Goal: Task Accomplishment & Management: Complete application form

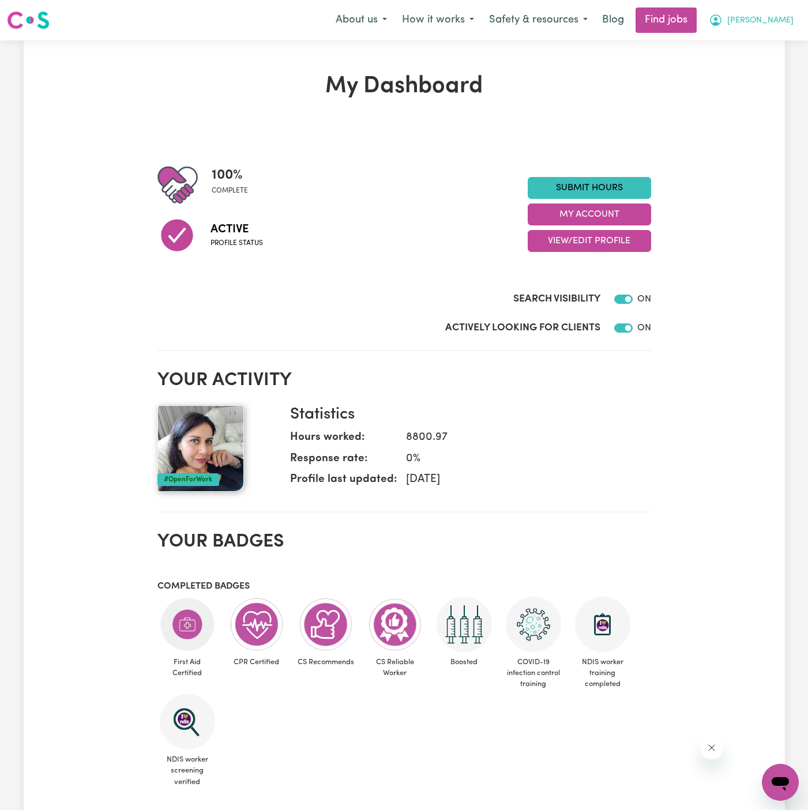
click at [787, 19] on span "[PERSON_NAME]" at bounding box center [760, 20] width 66 height 13
click at [767, 47] on link "My Account" at bounding box center [754, 45] width 91 height 22
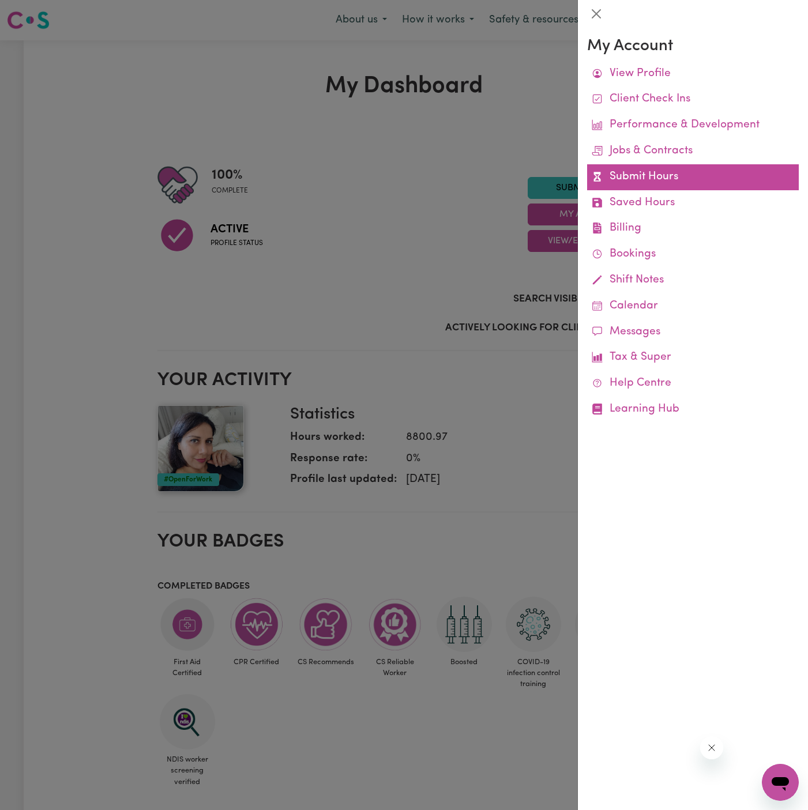
click at [654, 178] on link "Submit Hours" at bounding box center [693, 177] width 212 height 26
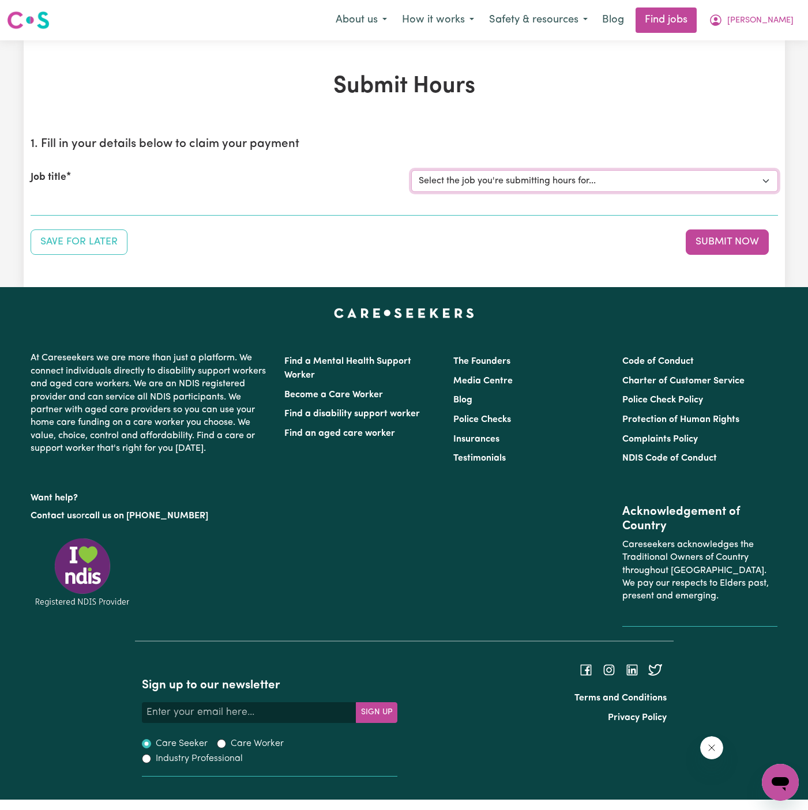
click at [597, 183] on select "Select the job you're submitting hours for... [Kamal Foster] Female Support Wor…" at bounding box center [594, 181] width 367 height 22
select select "15138"
click at [411, 170] on select "Select the job you're submitting hours for... [Kamal Foster] Female Support Wor…" at bounding box center [594, 181] width 367 height 22
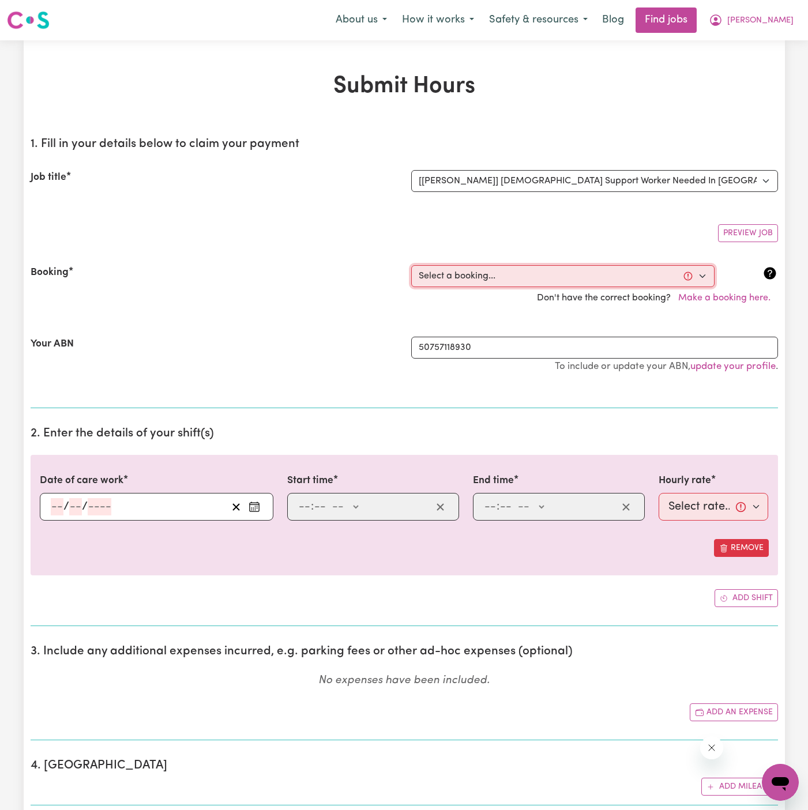
click at [544, 279] on select "Select a booking... Tue, September 23, 2025 - 07:00am to 09:00am (RECURRING) Tu…" at bounding box center [562, 276] width 303 height 22
click at [296, 292] on div "Don't have the correct booking? Make a booking here." at bounding box center [404, 298] width 761 height 22
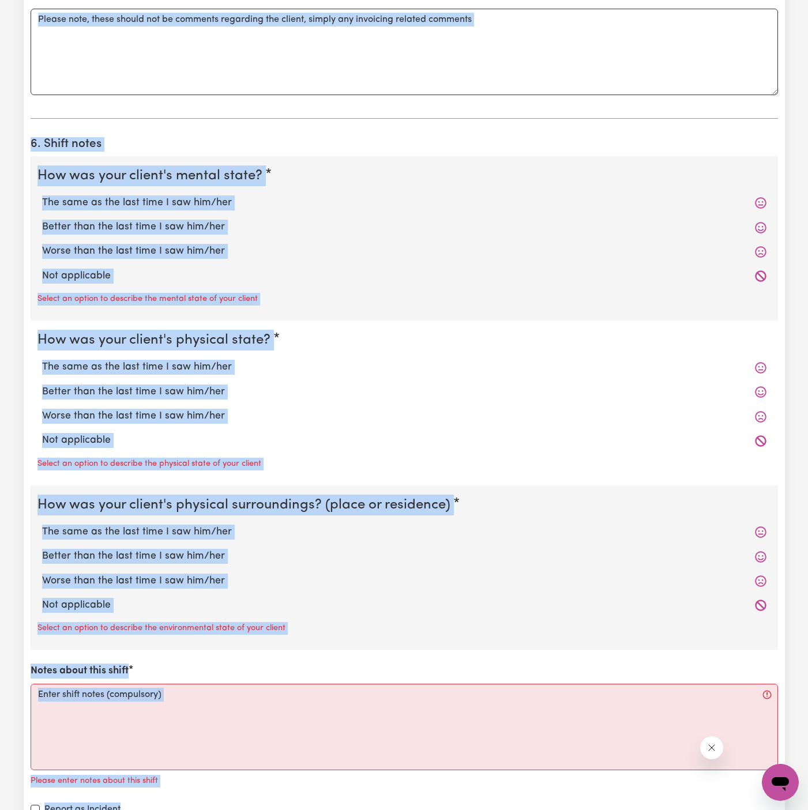
scroll to position [858, 0]
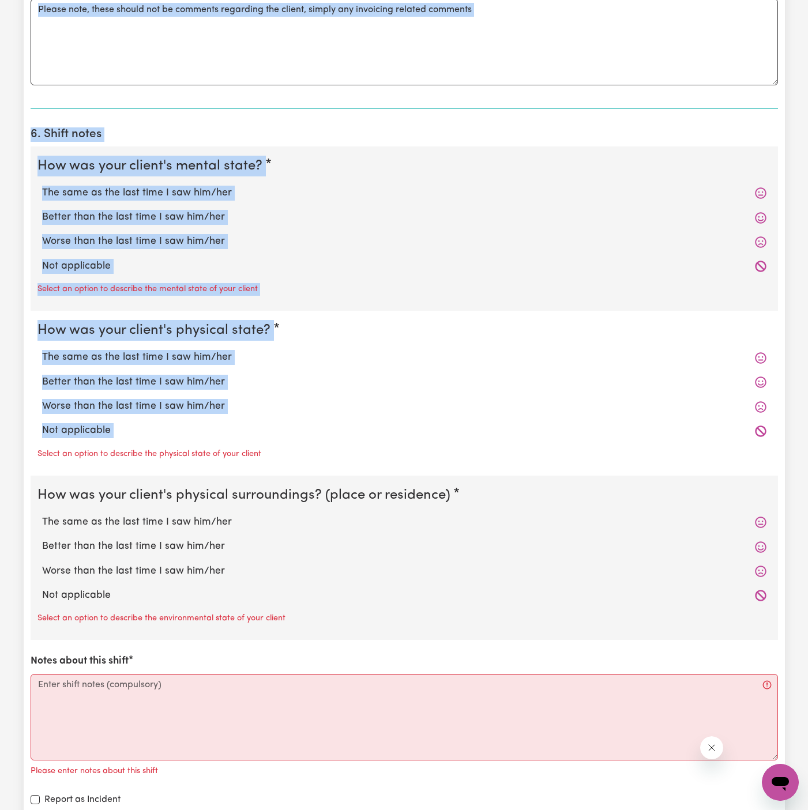
drag, startPoint x: 359, startPoint y: 300, endPoint x: 1152, endPoint y: 490, distance: 815.3
click at [807, 490] on html "Menu About us How it works Safety & resources Blog Find jobs Mina Submit Hours …" at bounding box center [404, 279] width 808 height 2274
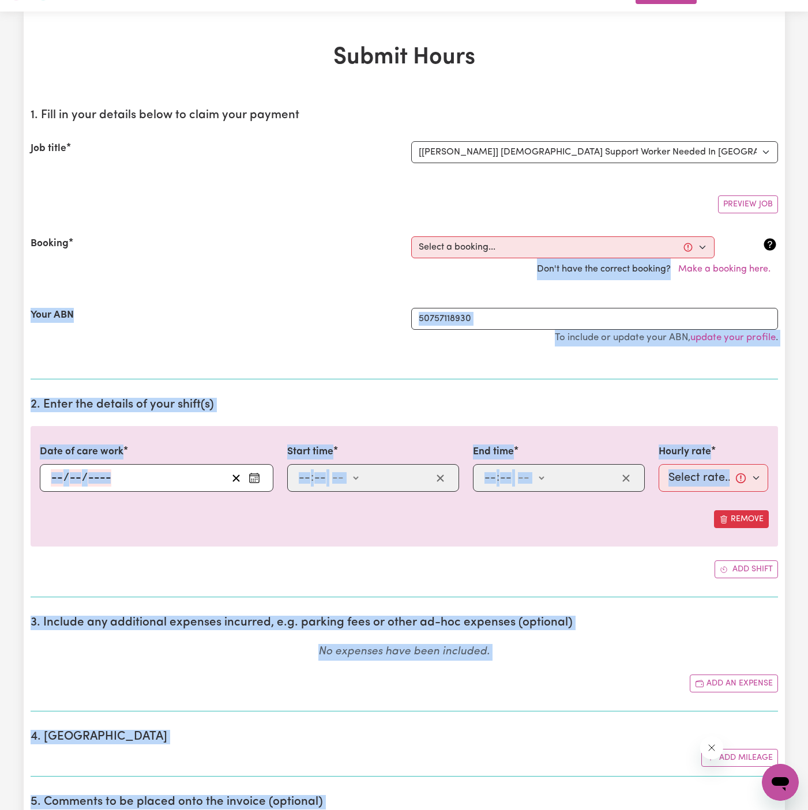
scroll to position [0, 0]
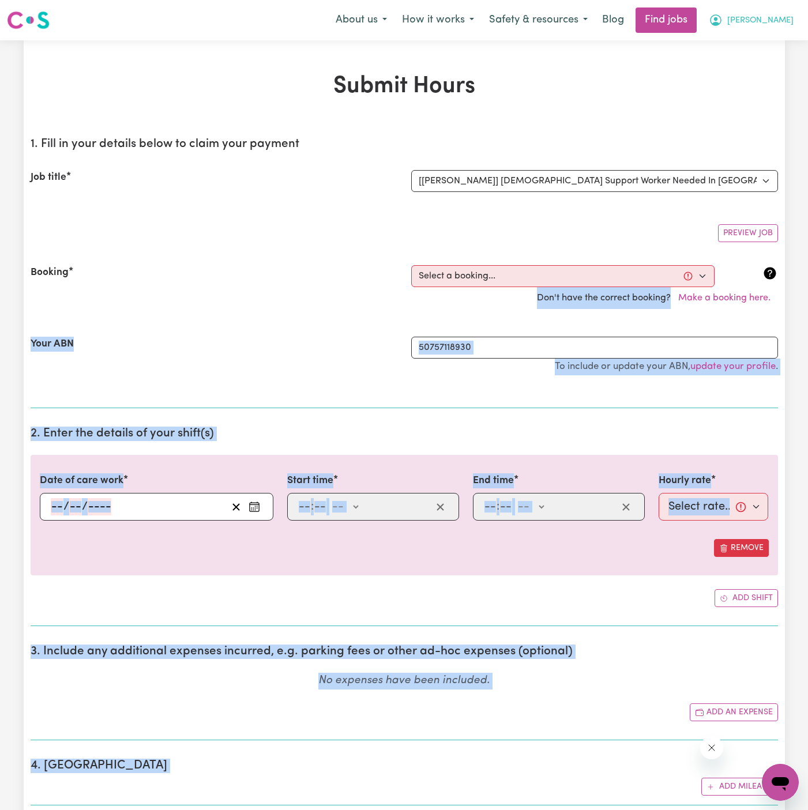
click at [788, 15] on span "[PERSON_NAME]" at bounding box center [760, 20] width 66 height 13
click at [784, 49] on link "My Account" at bounding box center [754, 45] width 91 height 22
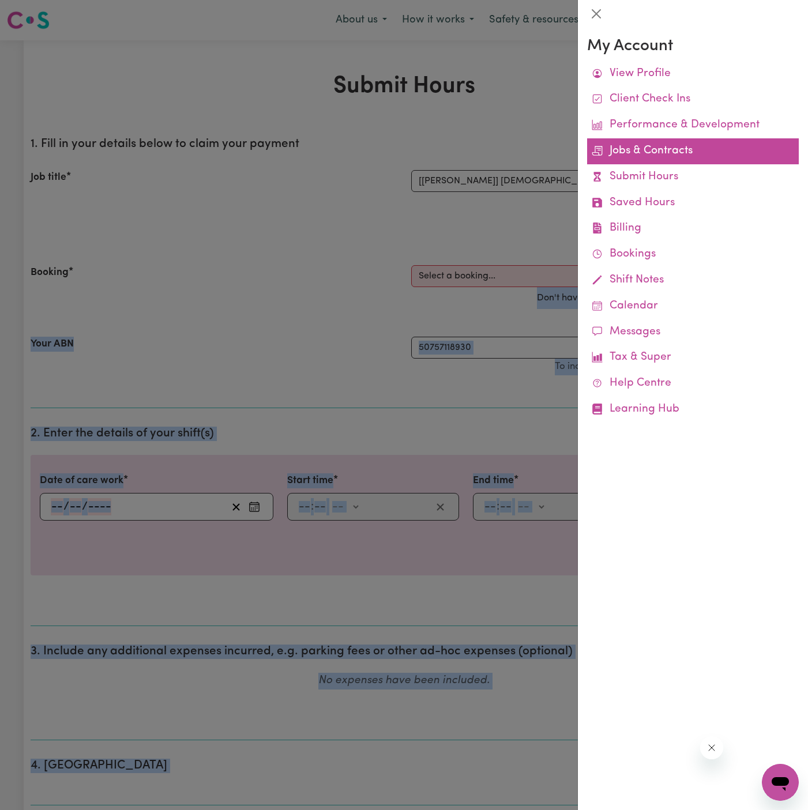
click at [675, 151] on link "Jobs & Contracts" at bounding box center [693, 151] width 212 height 26
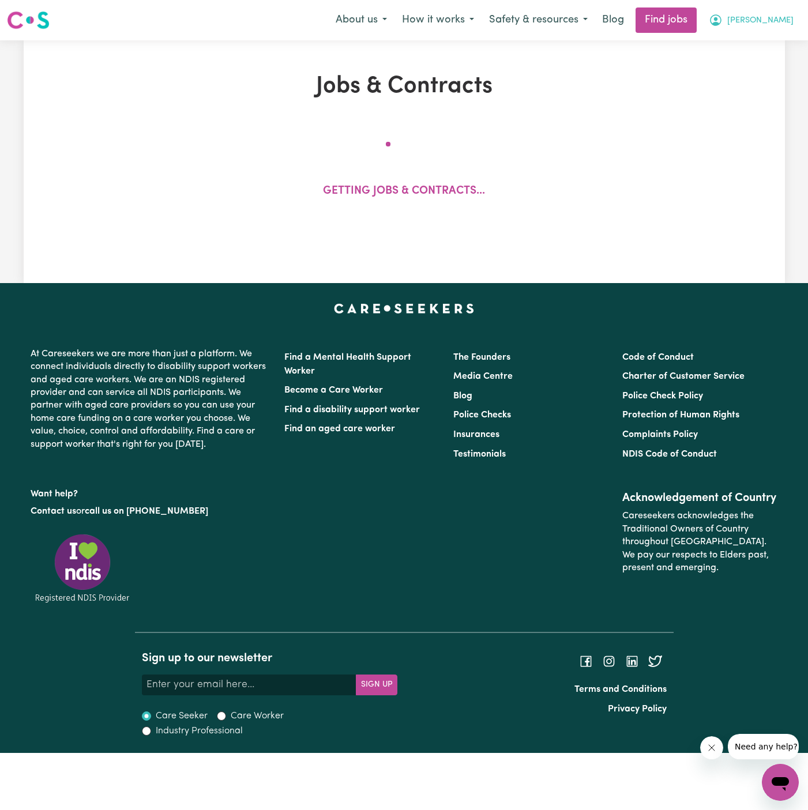
click at [781, 18] on span "[PERSON_NAME]" at bounding box center [760, 20] width 66 height 13
click at [777, 84] on link "Logout" at bounding box center [754, 88] width 91 height 22
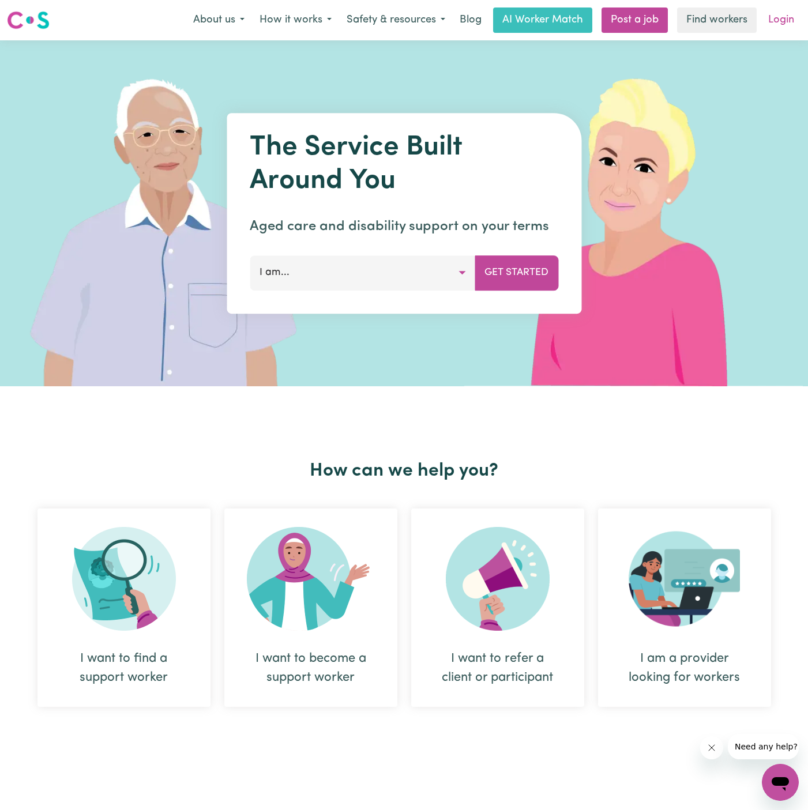
click at [786, 24] on link "Login" at bounding box center [781, 19] width 40 height 25
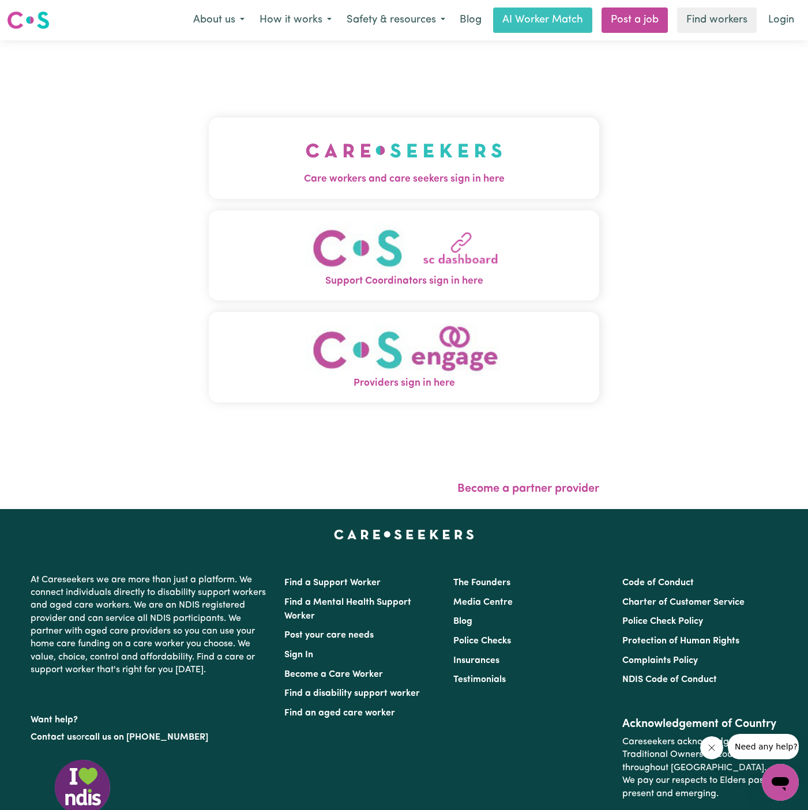
click at [392, 183] on span "Care workers and care seekers sign in here" at bounding box center [404, 179] width 390 height 15
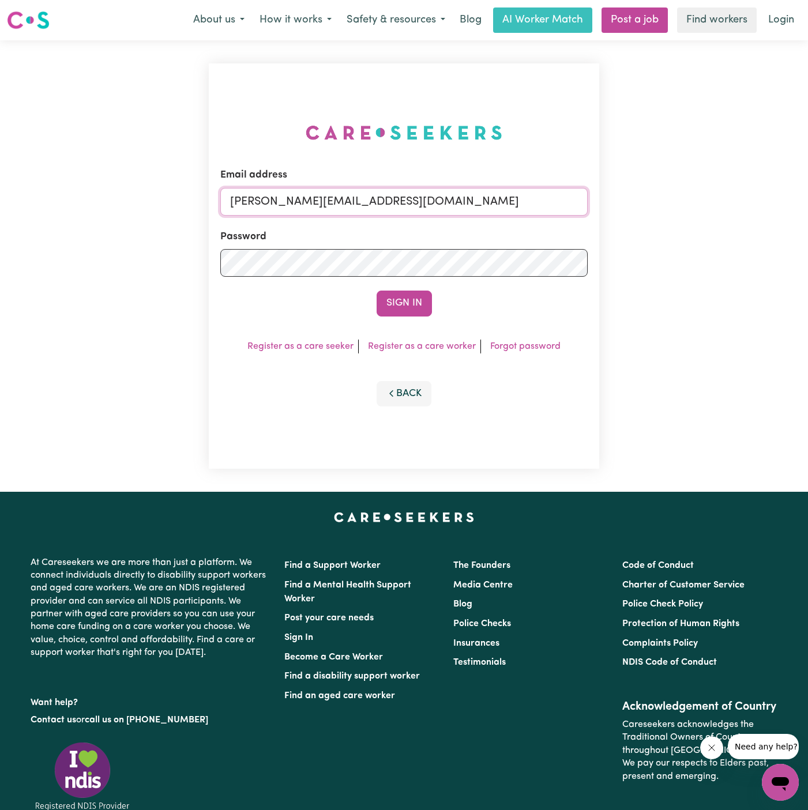
click at [423, 197] on input "[PERSON_NAME][EMAIL_ADDRESS][DOMAIN_NAME]" at bounding box center [403, 202] width 367 height 28
click at [403, 195] on input "[PERSON_NAME][EMAIL_ADDRESS][DOMAIN_NAME]" at bounding box center [403, 202] width 367 height 28
drag, startPoint x: 292, startPoint y: 201, endPoint x: 662, endPoint y: 202, distance: 370.2
click at [662, 202] on div "Email address superuser~hsgill1336719@gmail.com Password Sign In Register as a …" at bounding box center [404, 266] width 808 height 452
type input "superuser~mina20haghighi@yahoo.com"
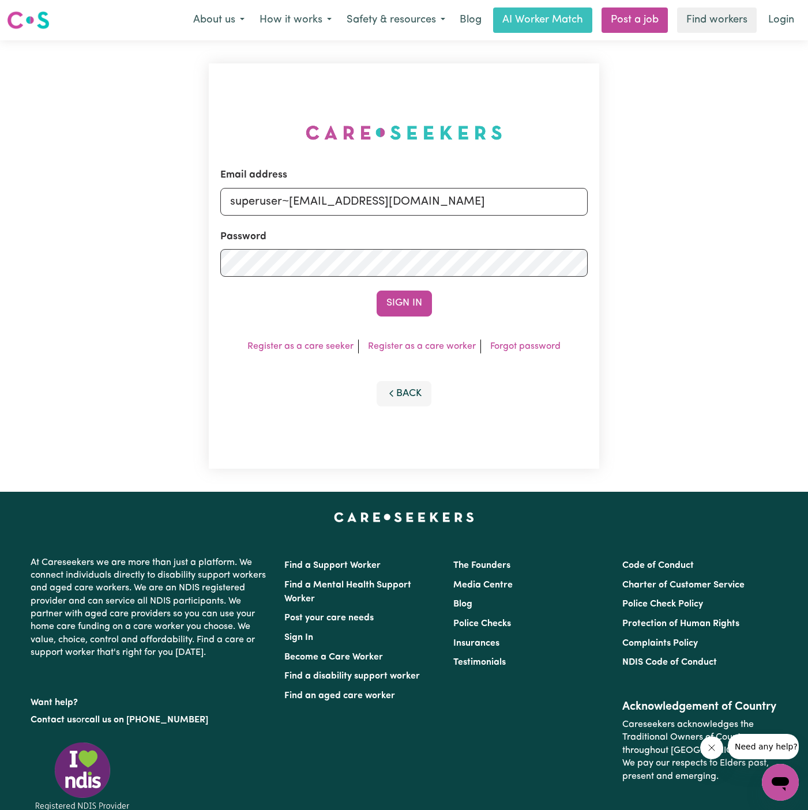
click at [377, 291] on button "Sign In" at bounding box center [404, 303] width 55 height 25
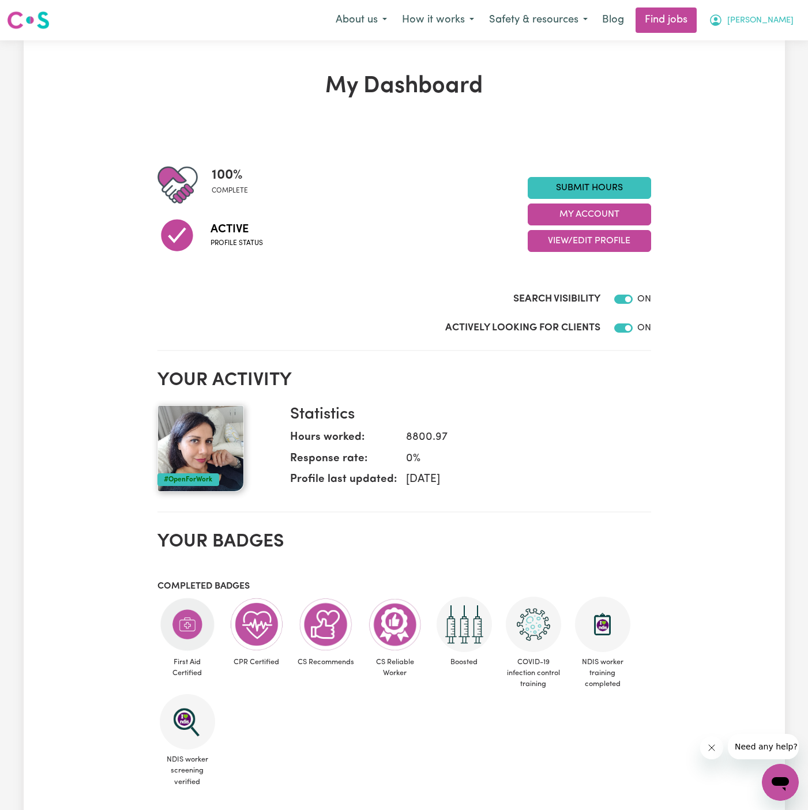
click at [787, 21] on span "[PERSON_NAME]" at bounding box center [760, 20] width 66 height 13
click at [777, 34] on link "My Account" at bounding box center [754, 45] width 91 height 22
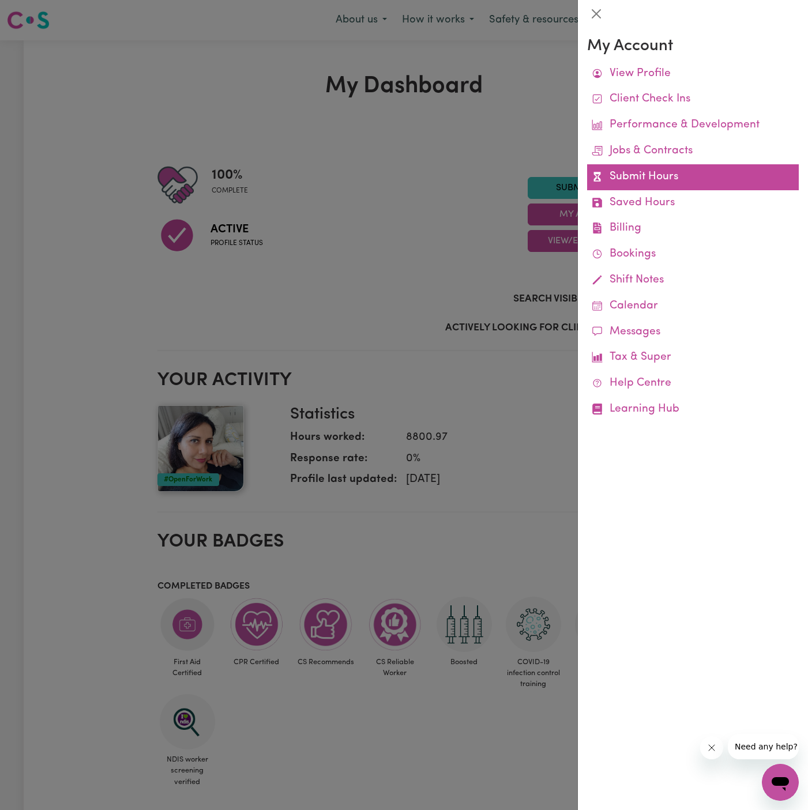
click at [642, 170] on link "Submit Hours" at bounding box center [693, 177] width 212 height 26
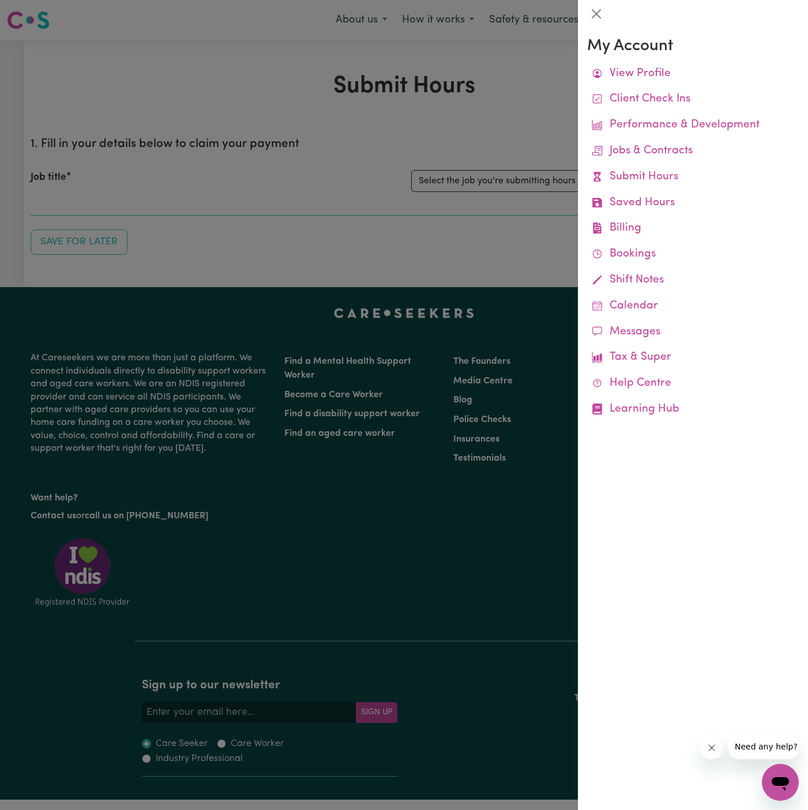
click at [477, 96] on div at bounding box center [404, 405] width 808 height 810
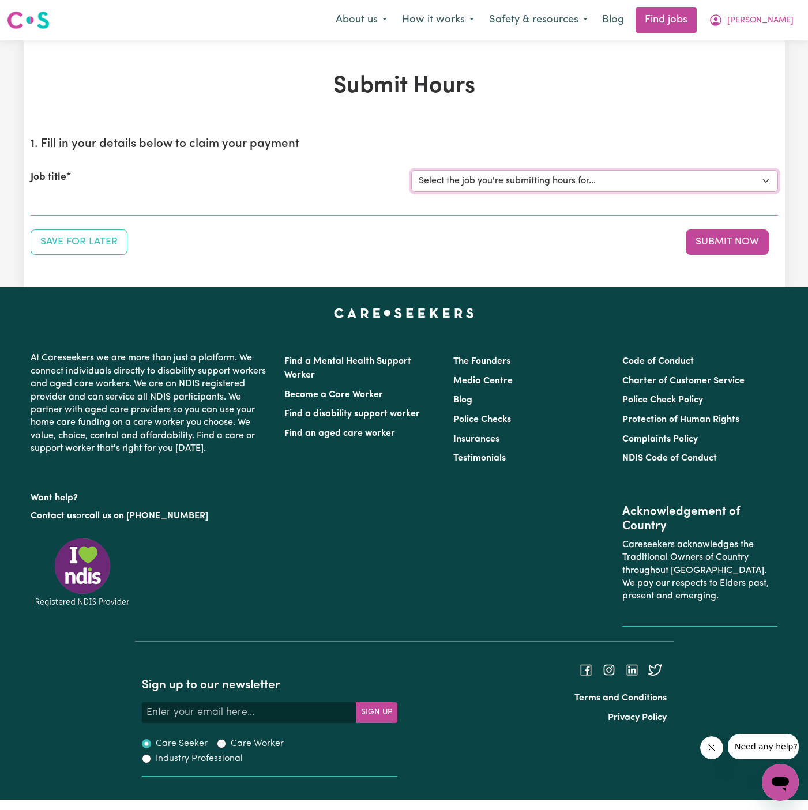
click at [493, 181] on select "Select the job you're submitting hours for... [Kamal Foster] Female Support Wor…" at bounding box center [594, 181] width 367 height 22
select select "15138"
click at [411, 170] on select "Select the job you're submitting hours for... [Kamal Foster] Female Support Wor…" at bounding box center [594, 181] width 367 height 22
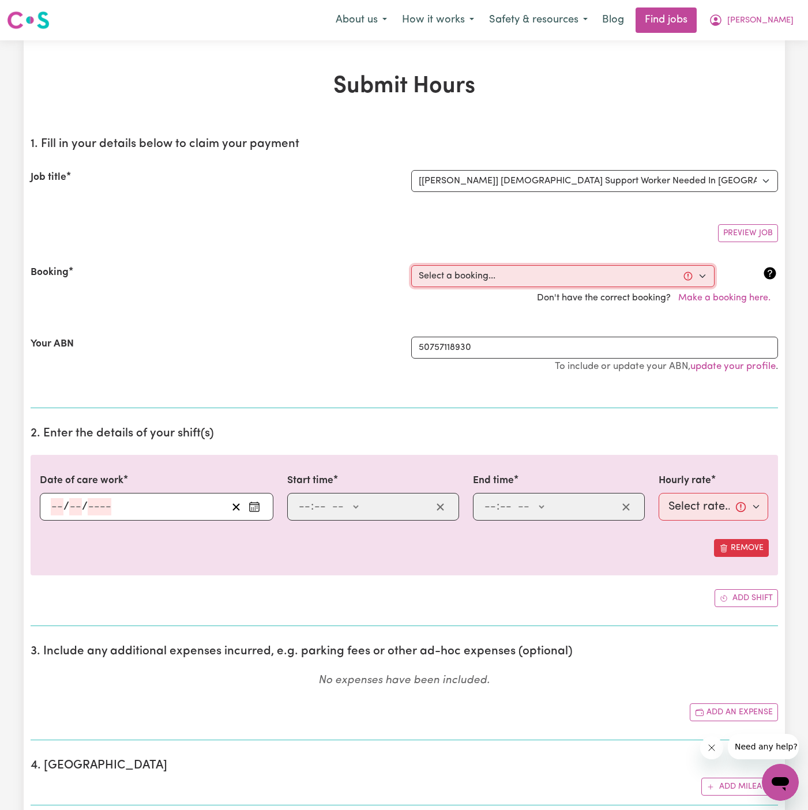
click at [520, 269] on select "Select a booking... Tue, September 23, 2025 - 07:00am to 09:00am (RECURRING) Tu…" at bounding box center [562, 276] width 303 height 22
select select "369392"
click at [411, 265] on select "Select a booking... Tue, September 23, 2025 - 07:00am to 09:00am (RECURRING) Tu…" at bounding box center [562, 276] width 303 height 22
type input "2025-10-02"
type input "2"
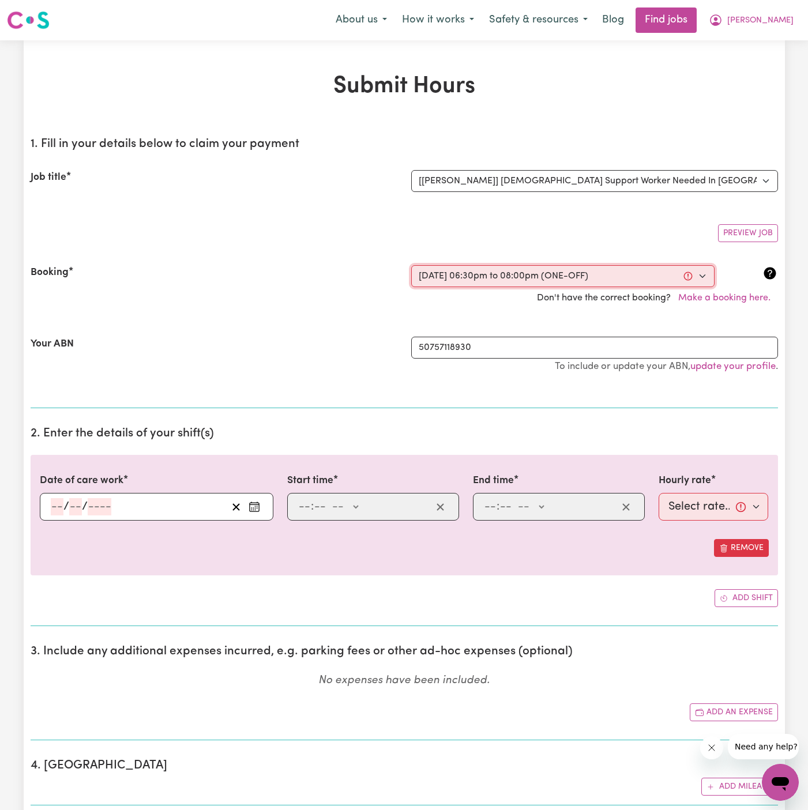
type input "10"
type input "2025"
type input "18:30"
type input "6"
type input "30"
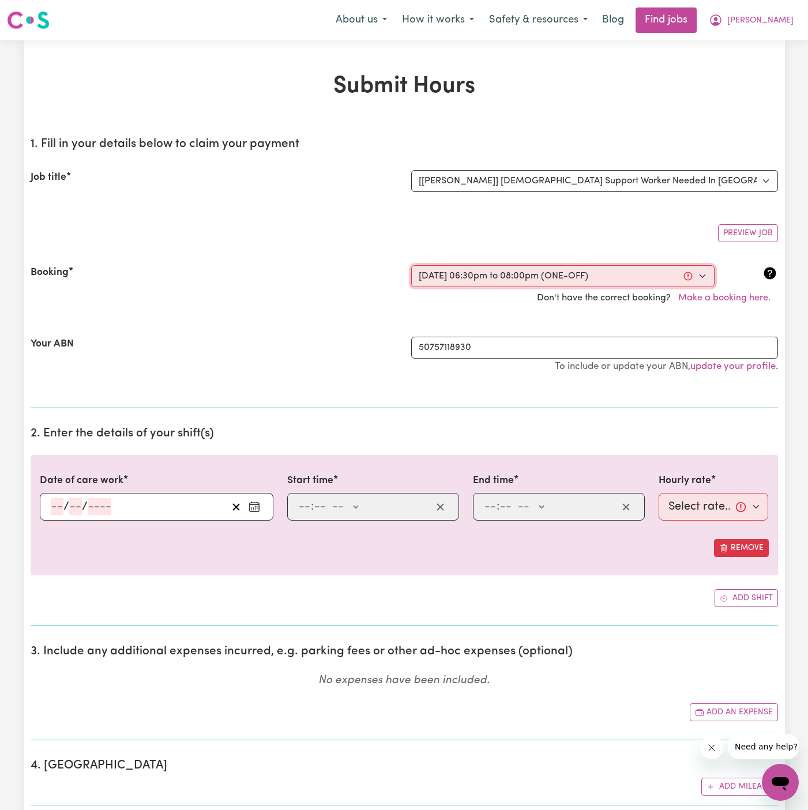
select select "pm"
type input "20:00"
type input "8"
type input "0"
select select "pm"
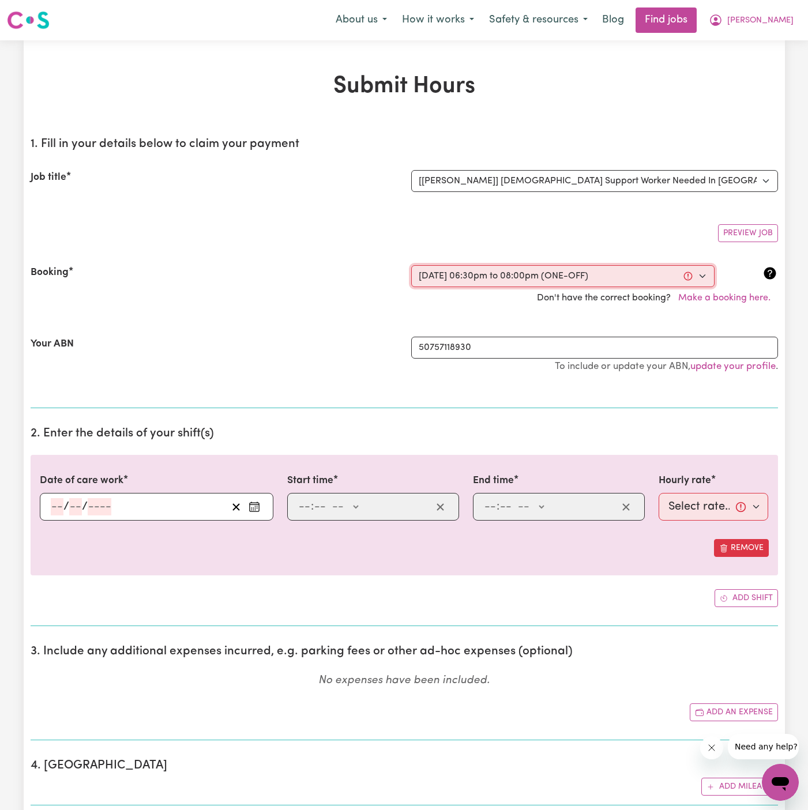
select select "47-Weekday"
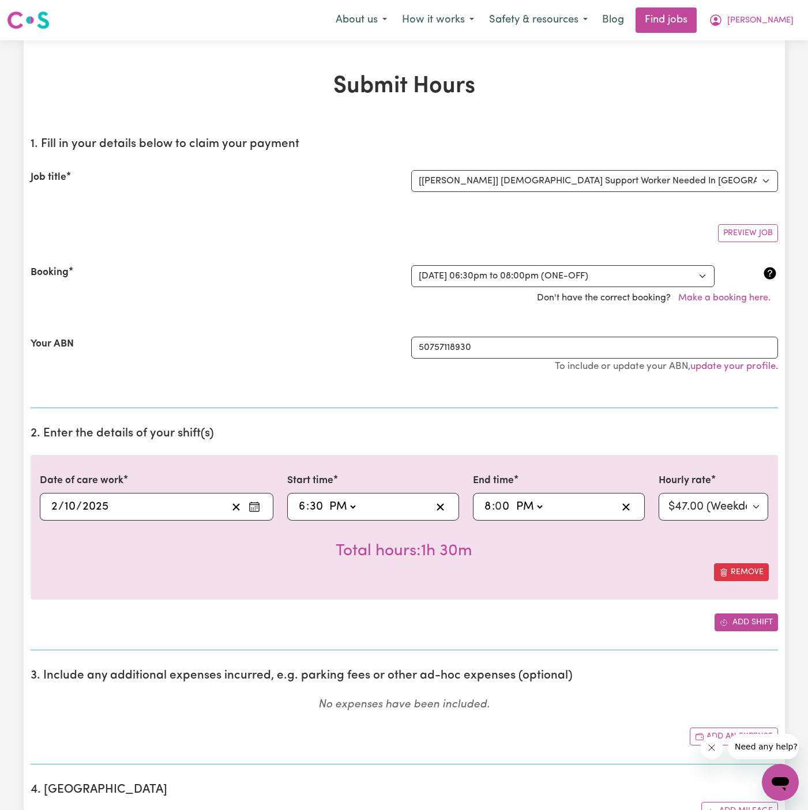
click at [757, 623] on button "Add shift" at bounding box center [746, 623] width 63 height 18
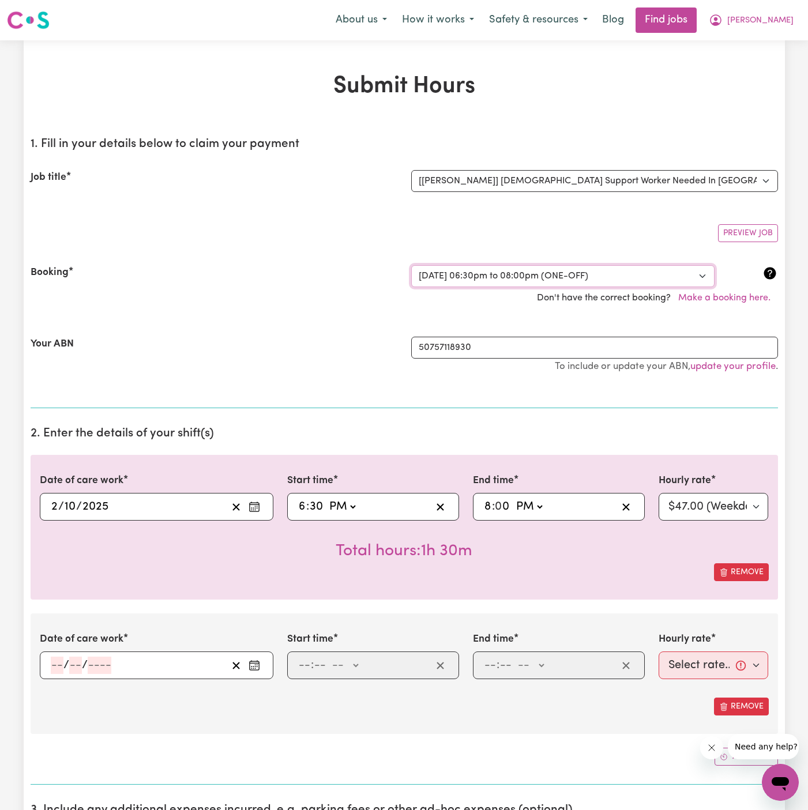
click at [515, 276] on select "Select a booking... Tue, September 23, 2025 - 07:00am to 09:00am (RECURRING) Tu…" at bounding box center [562, 276] width 303 height 22
select select "369393"
click at [411, 265] on select "Select a booking... Tue, September 23, 2025 - 07:00am to 09:00am (RECURRING) Tu…" at bounding box center [562, 276] width 303 height 22
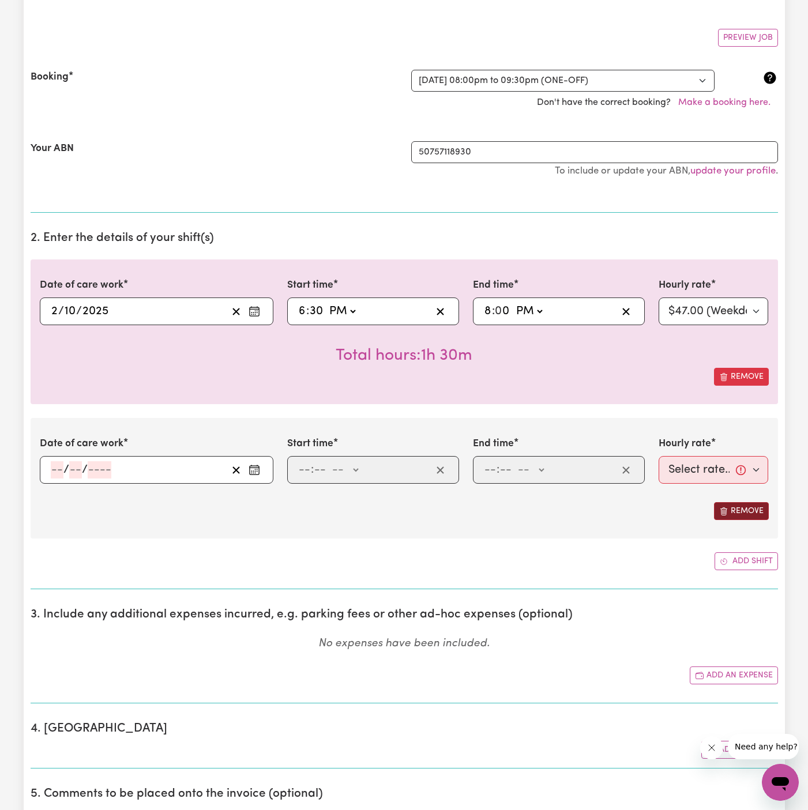
click at [750, 508] on button "Remove" at bounding box center [741, 511] width 55 height 18
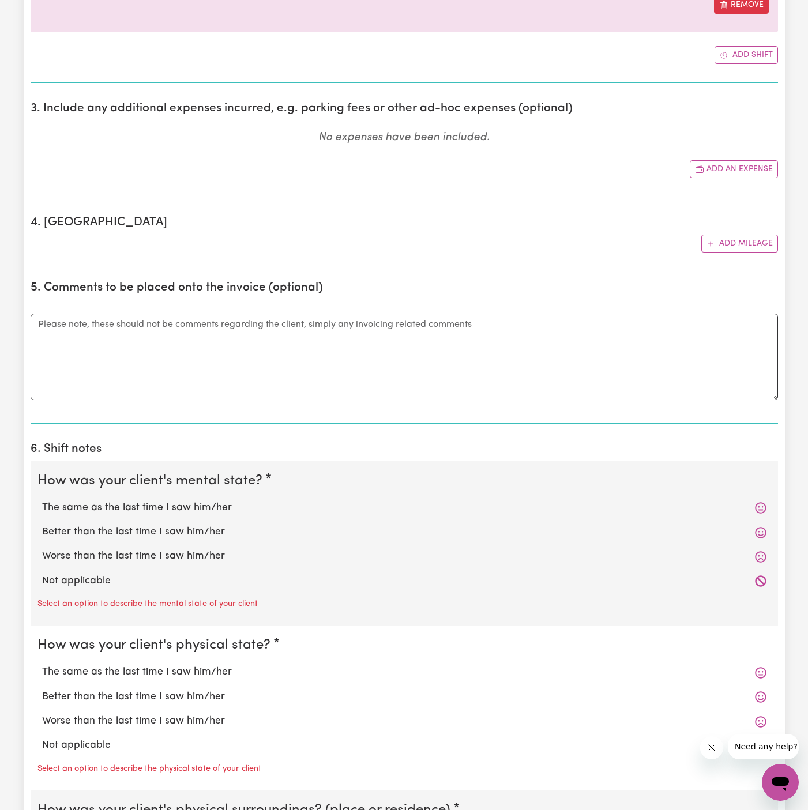
scroll to position [641, 0]
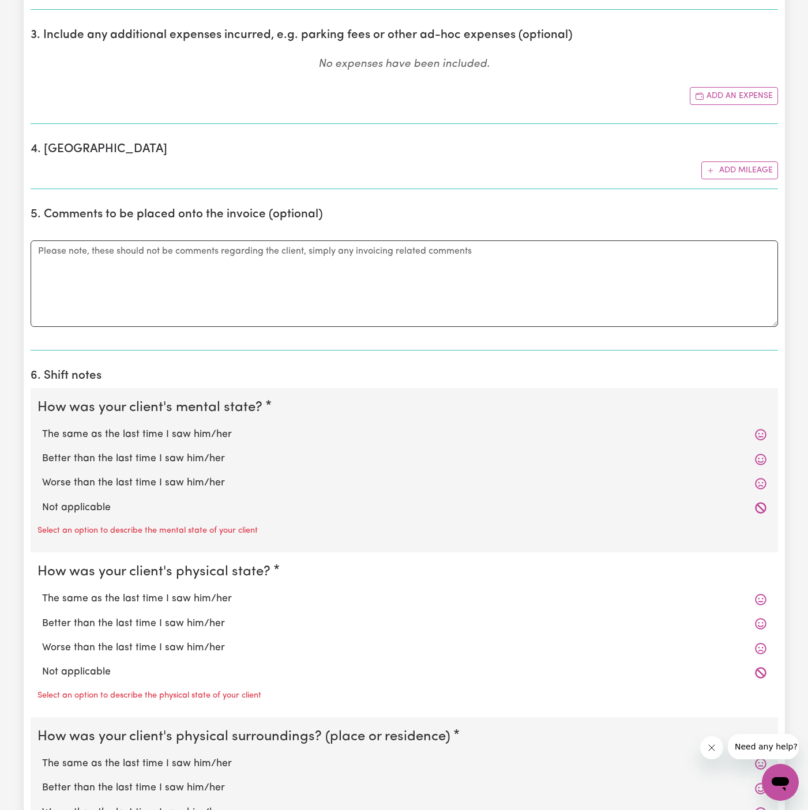
click at [119, 501] on label "Not applicable" at bounding box center [404, 508] width 724 height 15
click at [42, 500] on input "Not applicable" at bounding box center [42, 500] width 1 height 1
radio input "true"
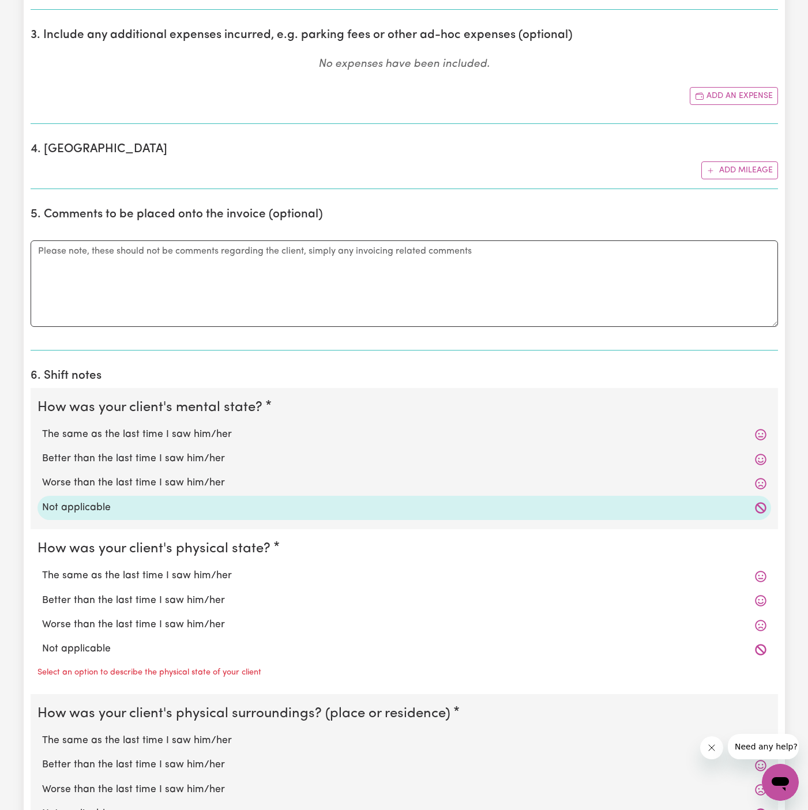
click at [116, 649] on label "Not applicable" at bounding box center [404, 649] width 724 height 15
click at [42, 642] on input "Not applicable" at bounding box center [42, 641] width 1 height 1
radio input "true"
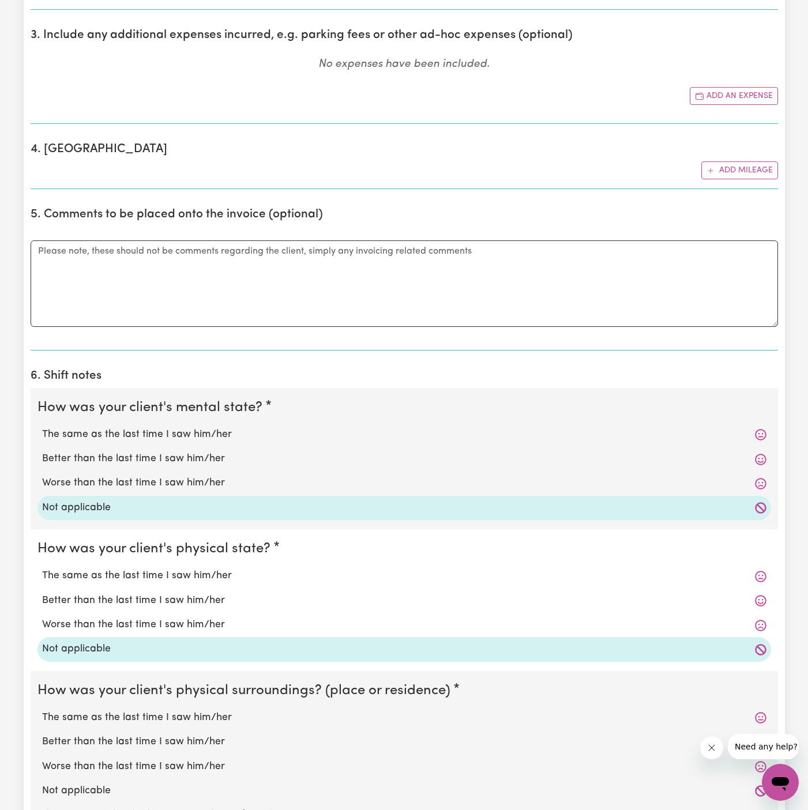
scroll to position [775, 0]
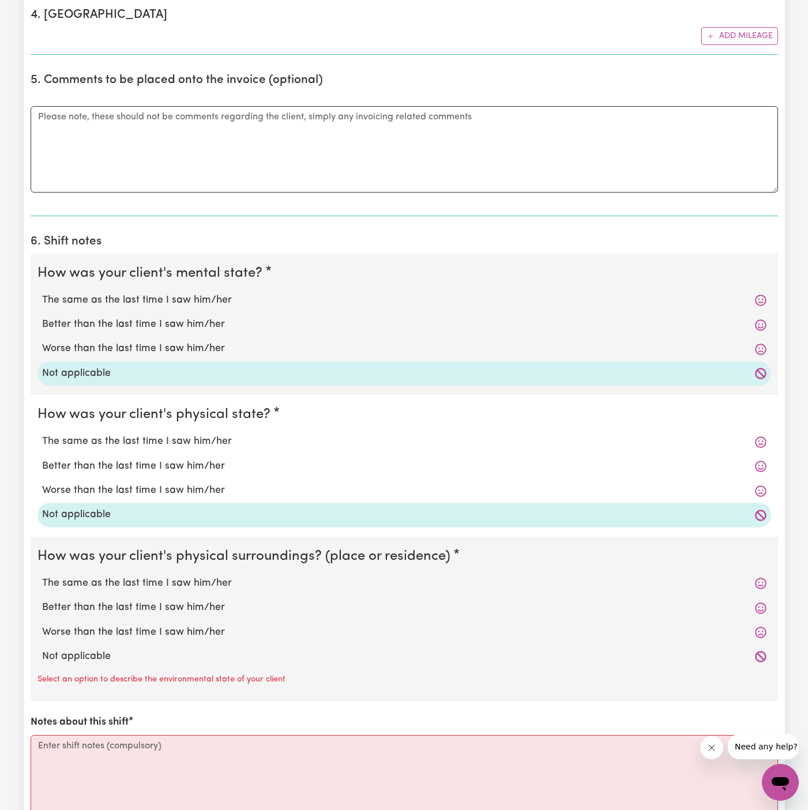
click at [139, 664] on div "Not applicable" at bounding box center [404, 657] width 734 height 24
click at [142, 652] on label "Not applicable" at bounding box center [404, 656] width 724 height 15
click at [42, 649] on input "Not applicable" at bounding box center [42, 649] width 1 height 1
radio input "true"
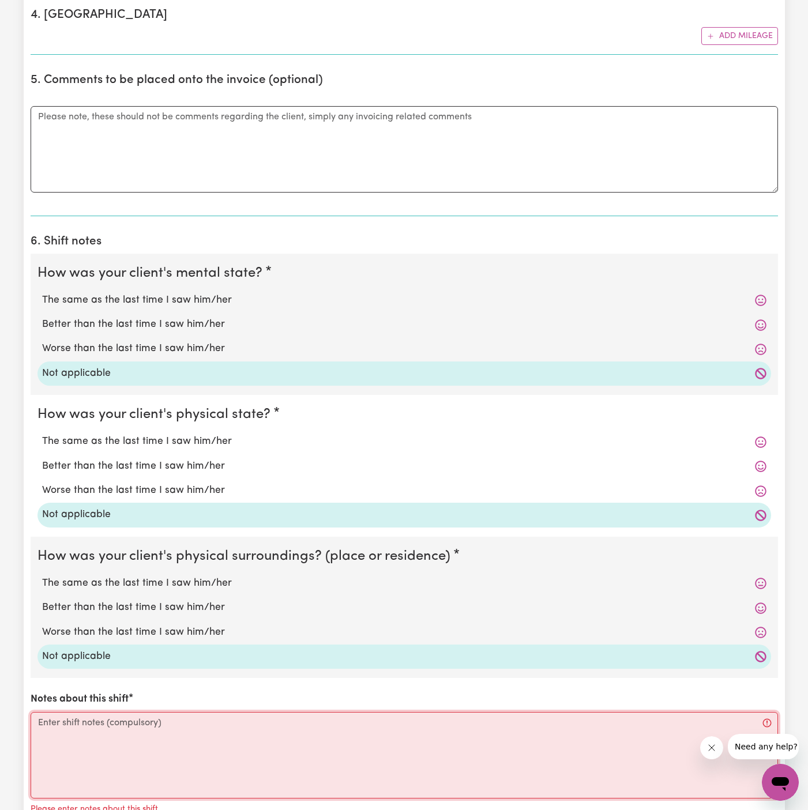
click at [167, 717] on textarea "Notes about this shift" at bounding box center [404, 755] width 747 height 87
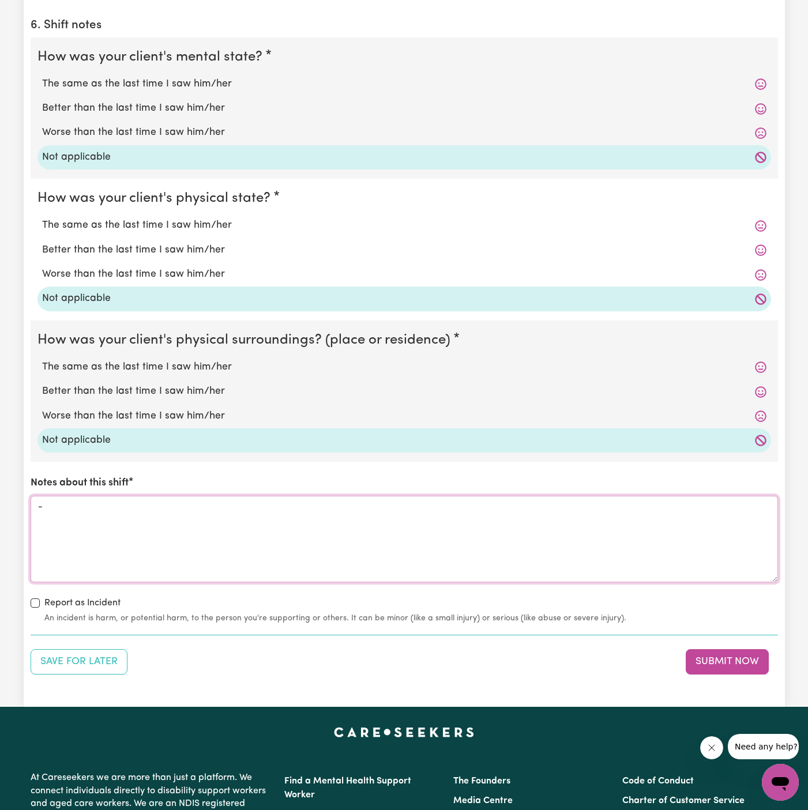
scroll to position [1004, 0]
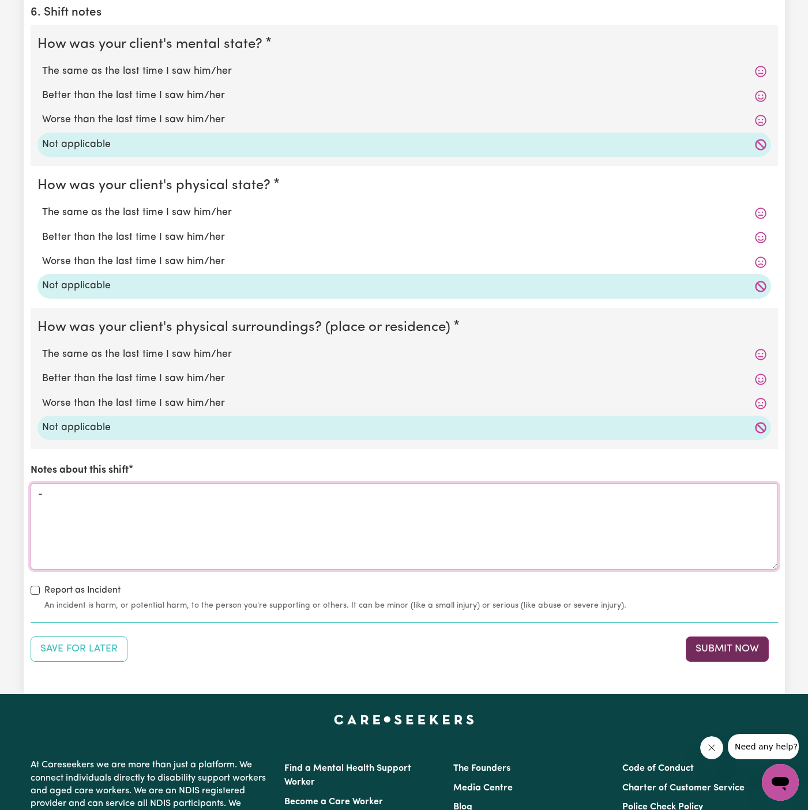
type textarea "-"
click at [738, 641] on button "Submit Now" at bounding box center [727, 649] width 83 height 25
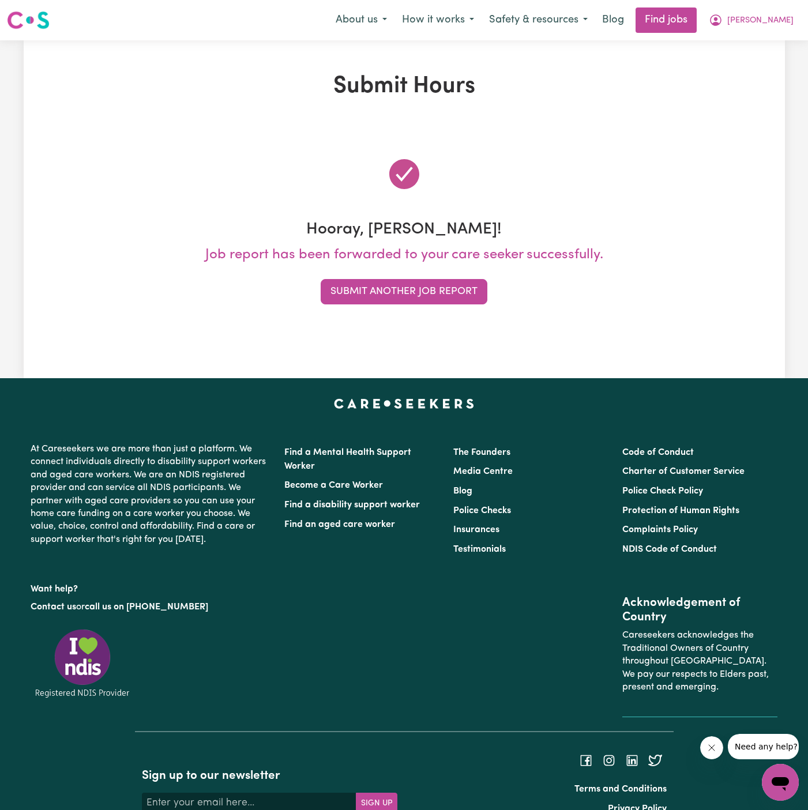
scroll to position [0, 0]
click at [452, 290] on button "Submit Another Job Report" at bounding box center [404, 291] width 167 height 25
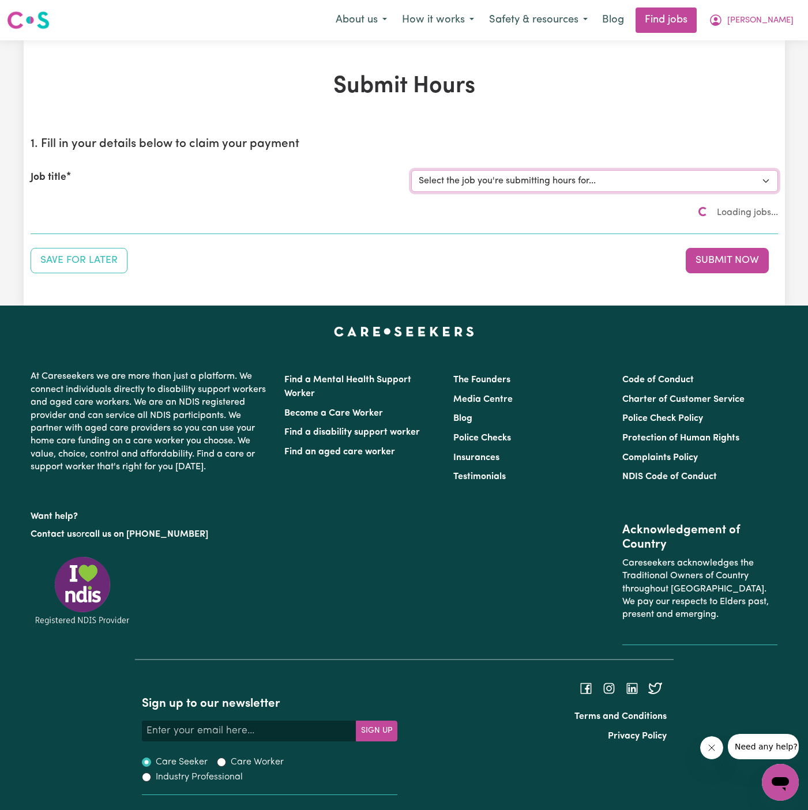
click at [550, 182] on select "Select the job you're submitting hours for... [Kamal Foster] Female Support Wor…" at bounding box center [594, 181] width 367 height 22
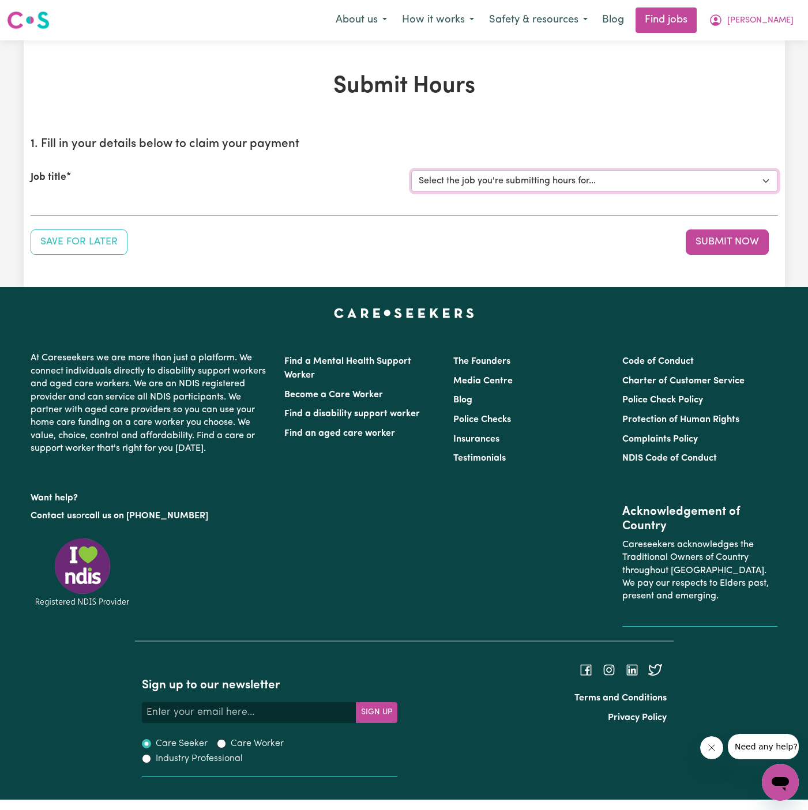
select select "15138"
click at [411, 170] on select "Select the job you're submitting hours for... [Kamal Foster] Female Support Wor…" at bounding box center [594, 181] width 367 height 22
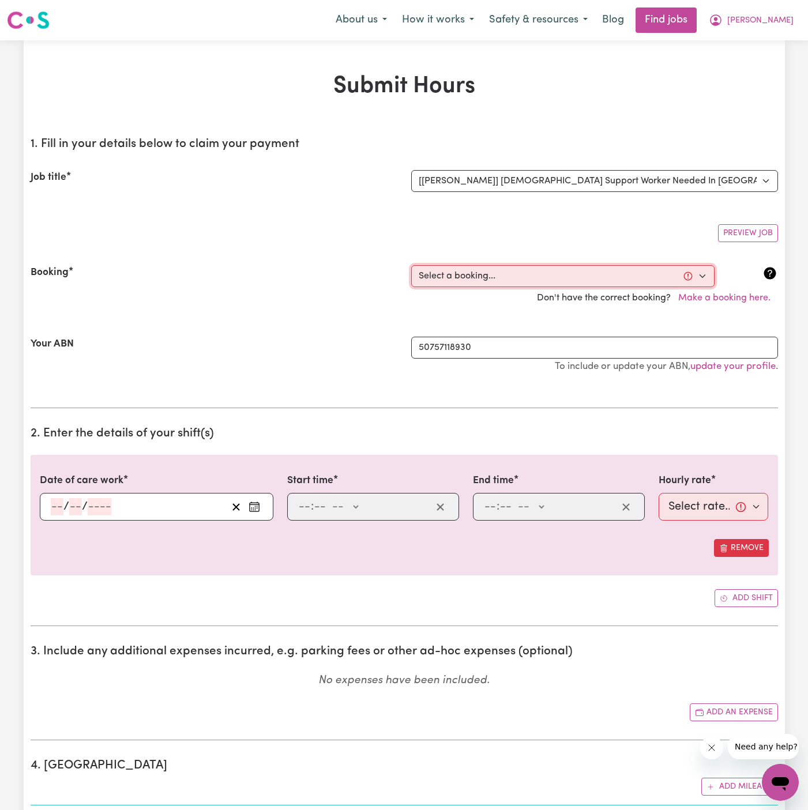
click at [522, 265] on select "Select a booking... Tue, September 23, 2025 - 07:00am to 09:00am (RECURRING) Tu…" at bounding box center [562, 276] width 303 height 22
select select "369393"
click at [411, 265] on select "Select a booking... Tue, September 23, 2025 - 07:00am to 09:00am (RECURRING) Tu…" at bounding box center [562, 276] width 303 height 22
type input "2025-10-02"
type input "2"
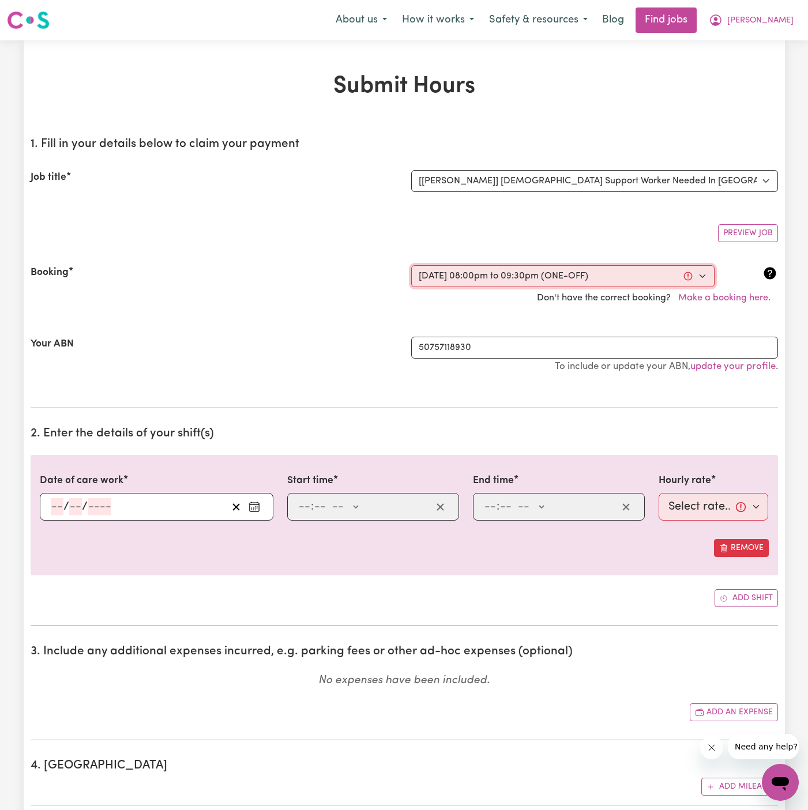
type input "10"
type input "2025"
type input "20:00"
type input "8"
type input "0"
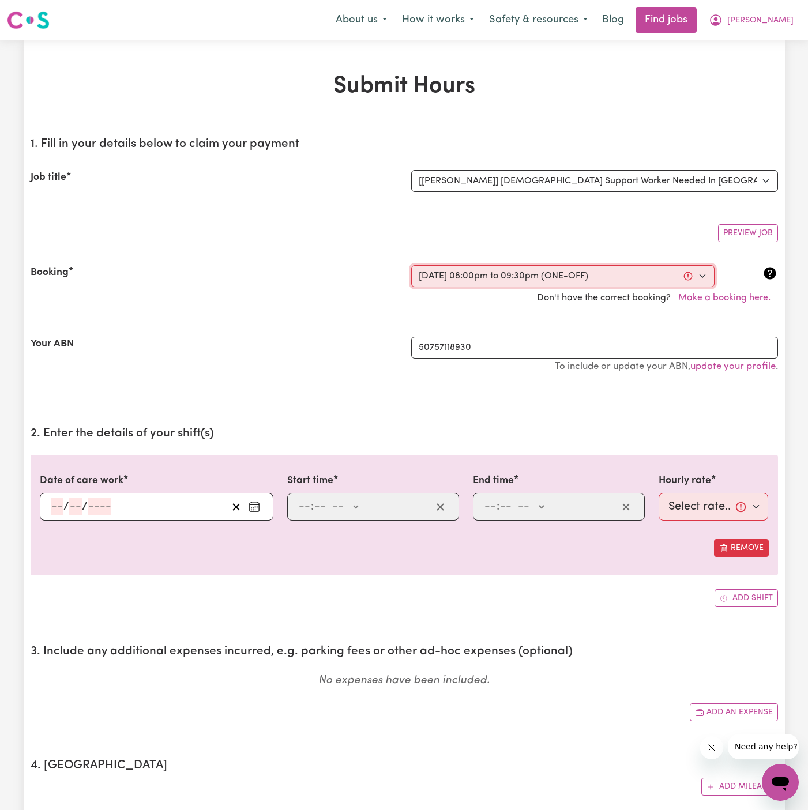
select select "pm"
type input "21:30"
type input "9"
type input "30"
select select "pm"
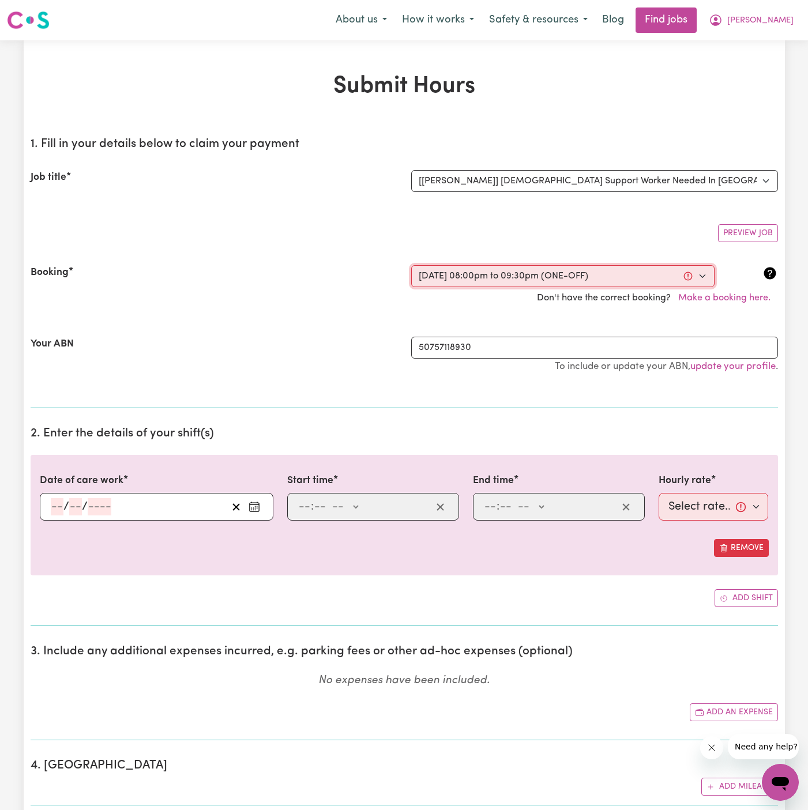
select select "47-Weekday"
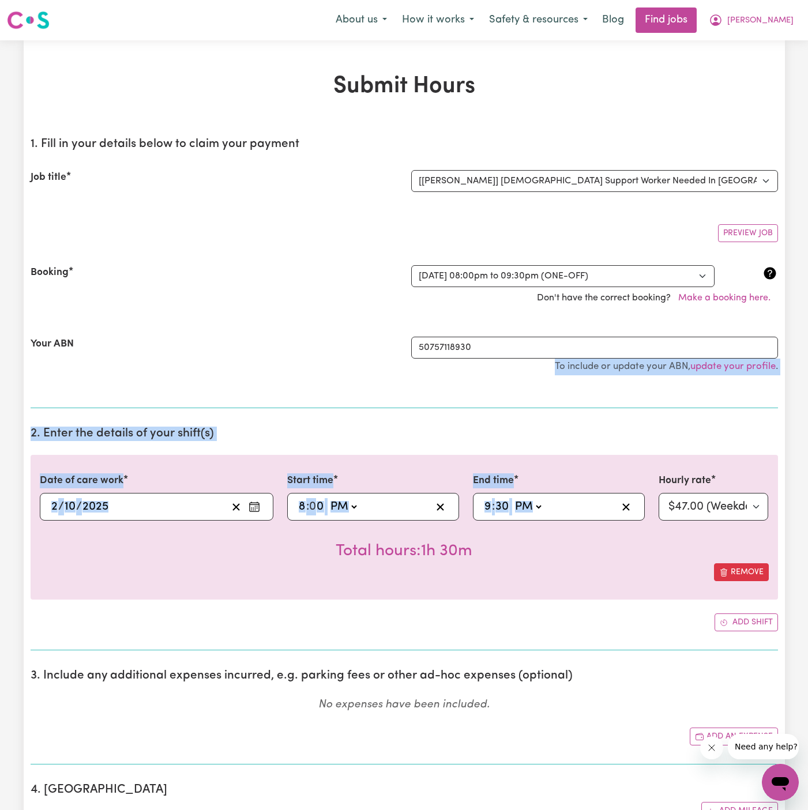
drag, startPoint x: 550, startPoint y: 373, endPoint x: 731, endPoint y: 499, distance: 220.8
click at [731, 499] on select "Select rate... $47.00 (Weekday)" at bounding box center [714, 507] width 110 height 28
click at [659, 493] on select "Select rate... $47.00 (Weekday)" at bounding box center [714, 507] width 110 height 28
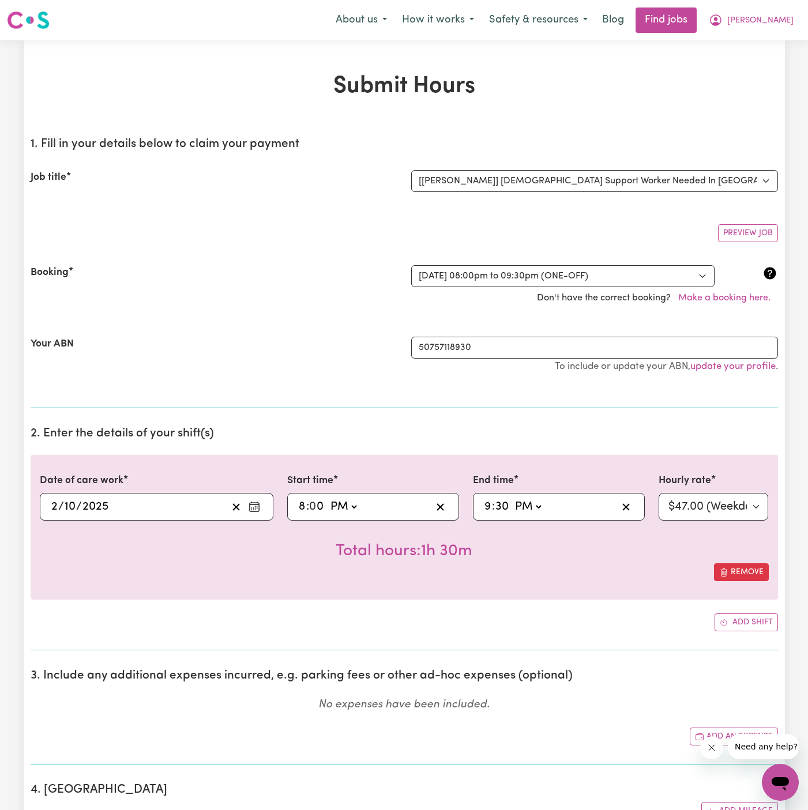
click at [135, 506] on div "2025-10-02 2 / 10 / 2025" at bounding box center [139, 506] width 178 height 17
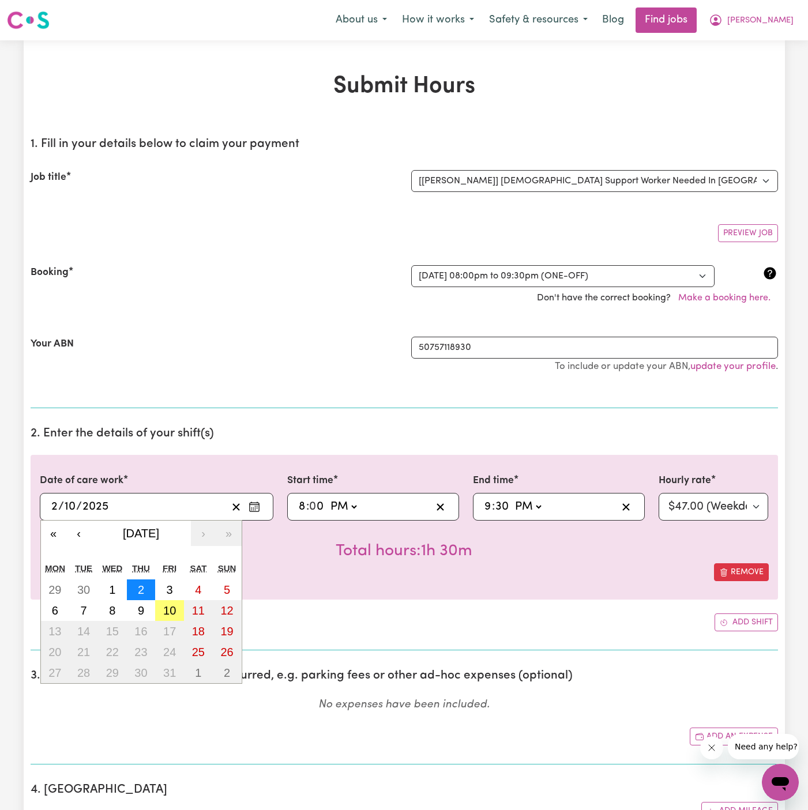
click at [140, 588] on abbr "2" at bounding box center [141, 590] width 6 height 13
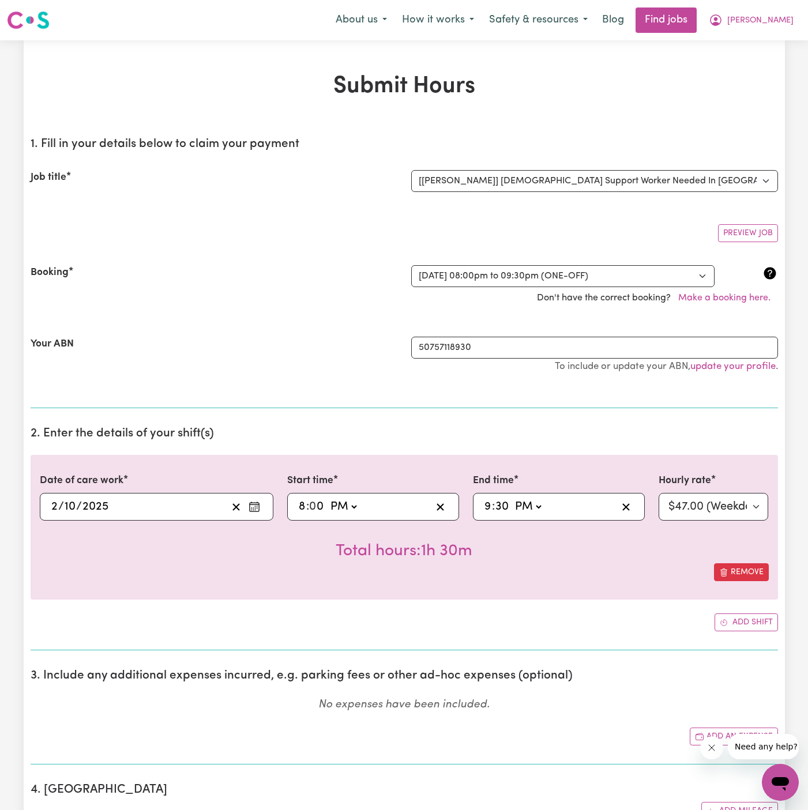
click at [359, 510] on select "AM PM" at bounding box center [343, 506] width 31 height 17
click at [328, 498] on select "AM PM" at bounding box center [343, 506] width 31 height 17
click at [302, 502] on input "8" at bounding box center [302, 506] width 8 height 17
click at [715, 502] on select "Select rate... $47.00 (Weekday)" at bounding box center [714, 507] width 110 height 28
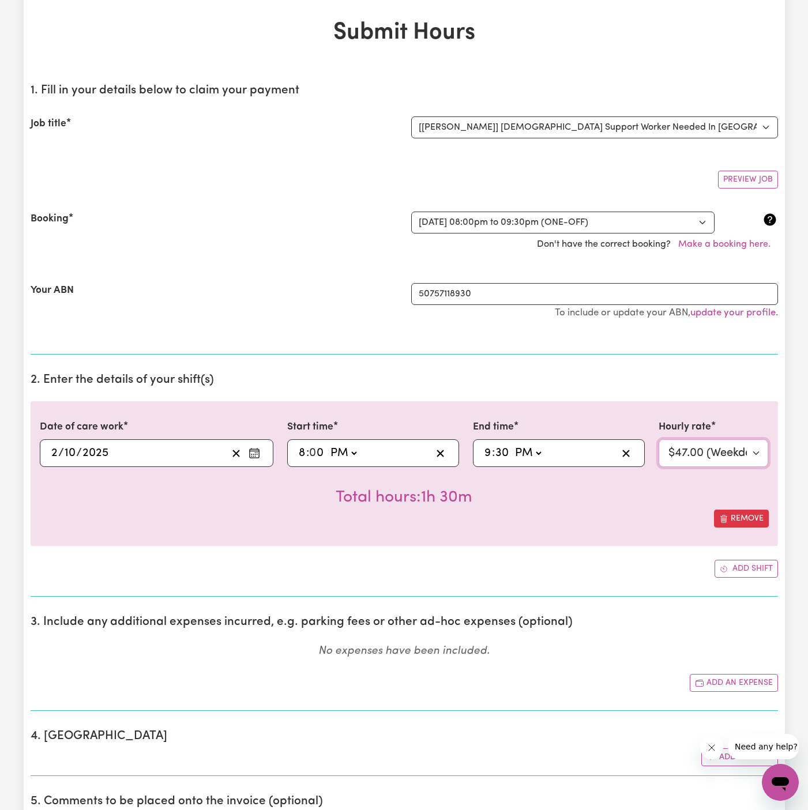
scroll to position [57, 0]
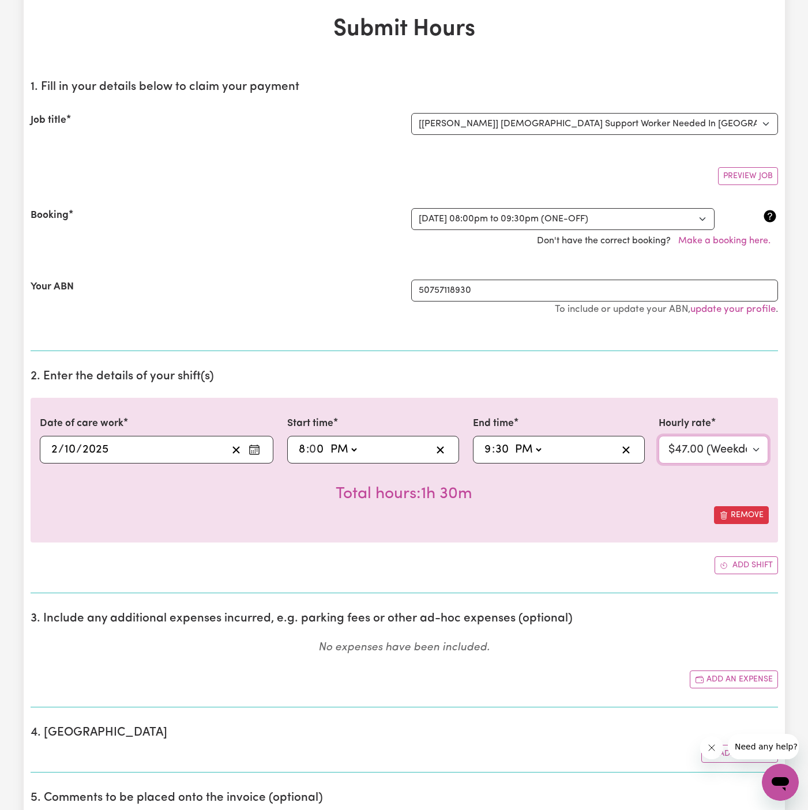
click at [720, 459] on select "Select rate... $47.00 (Weekday)" at bounding box center [714, 450] width 110 height 28
click at [659, 436] on select "Select rate... $47.00 (Weekday)" at bounding box center [714, 450] width 110 height 28
click at [738, 453] on select "Select rate... $47.00 (Weekday)" at bounding box center [714, 450] width 110 height 28
click at [659, 436] on select "Select rate... $47.00 (Weekday)" at bounding box center [714, 450] width 110 height 28
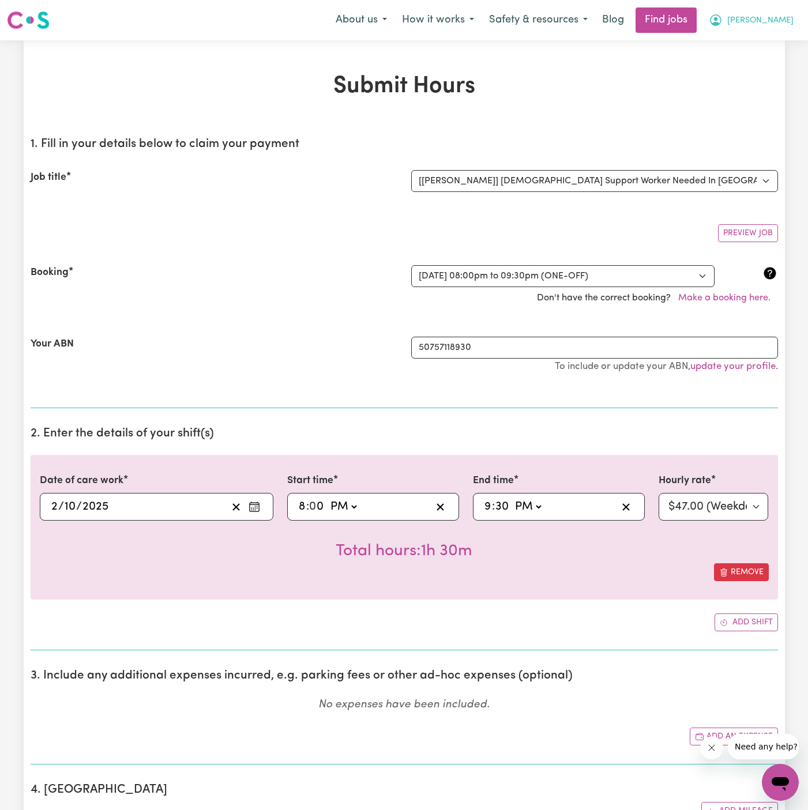
click at [784, 24] on span "[PERSON_NAME]" at bounding box center [760, 20] width 66 height 13
click at [783, 31] on button "[PERSON_NAME]" at bounding box center [751, 20] width 100 height 24
click at [784, 10] on button "[PERSON_NAME]" at bounding box center [751, 20] width 100 height 24
click at [776, 40] on link "My Account" at bounding box center [754, 45] width 91 height 22
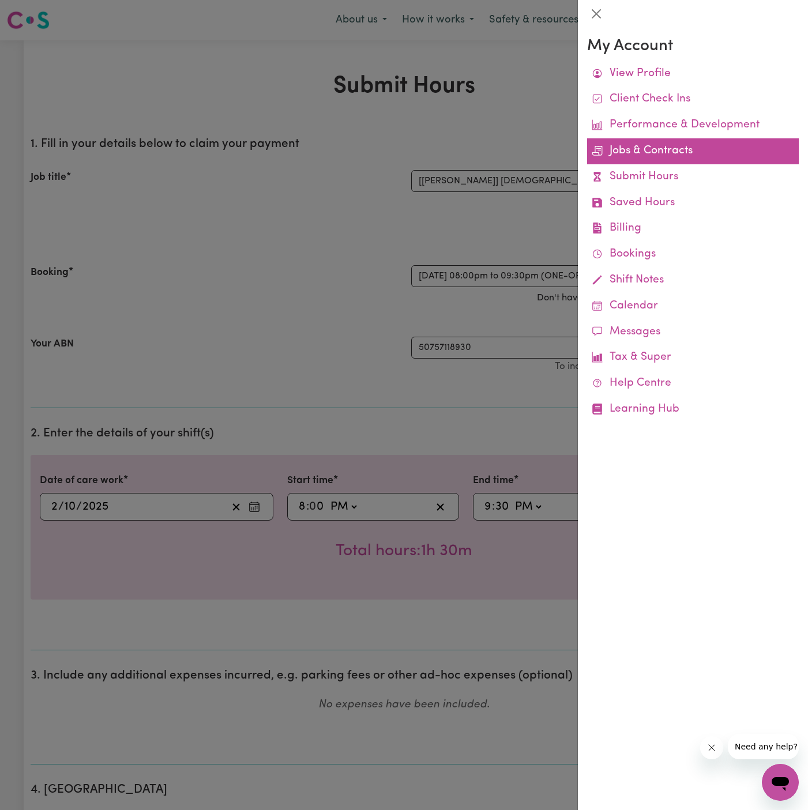
click at [656, 138] on link "Jobs & Contracts" at bounding box center [693, 151] width 212 height 26
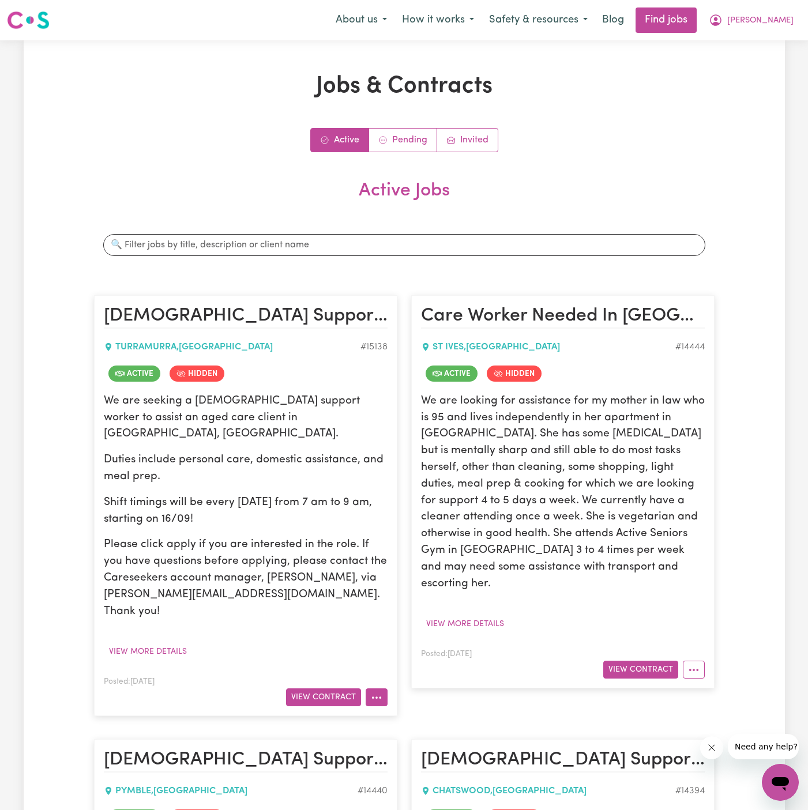
click at [376, 697] on circle "More options" at bounding box center [376, 698] width 2 height 2
click at [344, 689] on button "View Contract" at bounding box center [323, 698] width 75 height 18
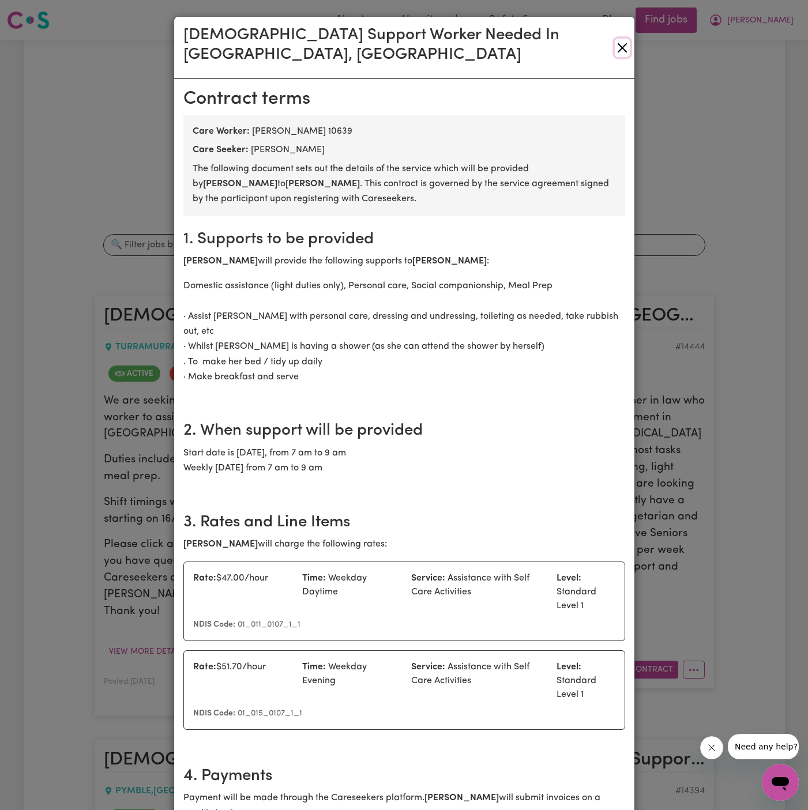
click at [622, 39] on button "Close" at bounding box center [622, 48] width 15 height 18
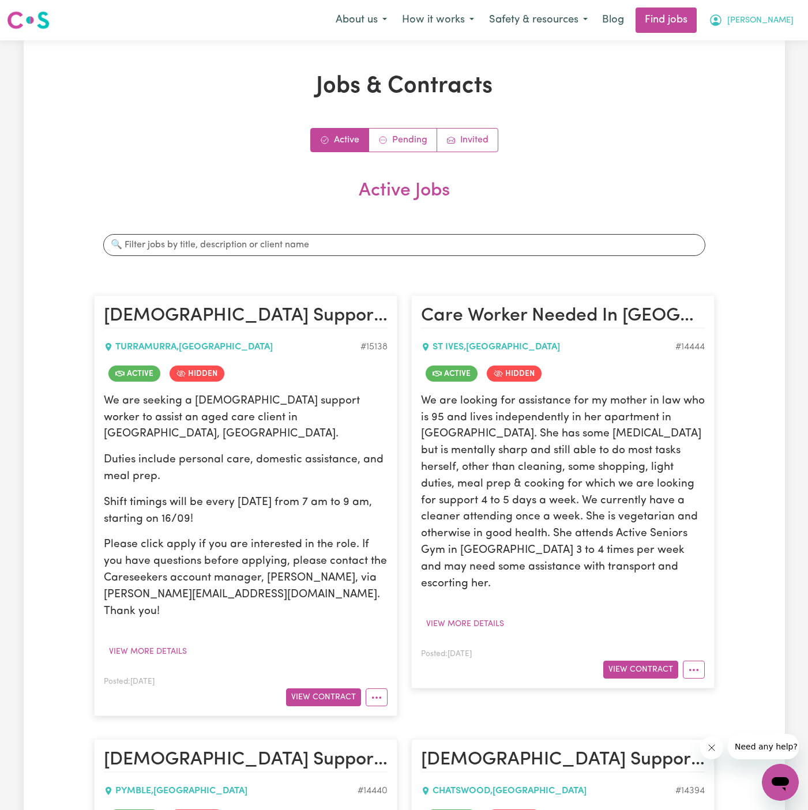
click at [798, 22] on button "[PERSON_NAME]" at bounding box center [751, 20] width 100 height 24
click at [782, 42] on link "My Account" at bounding box center [754, 45] width 91 height 22
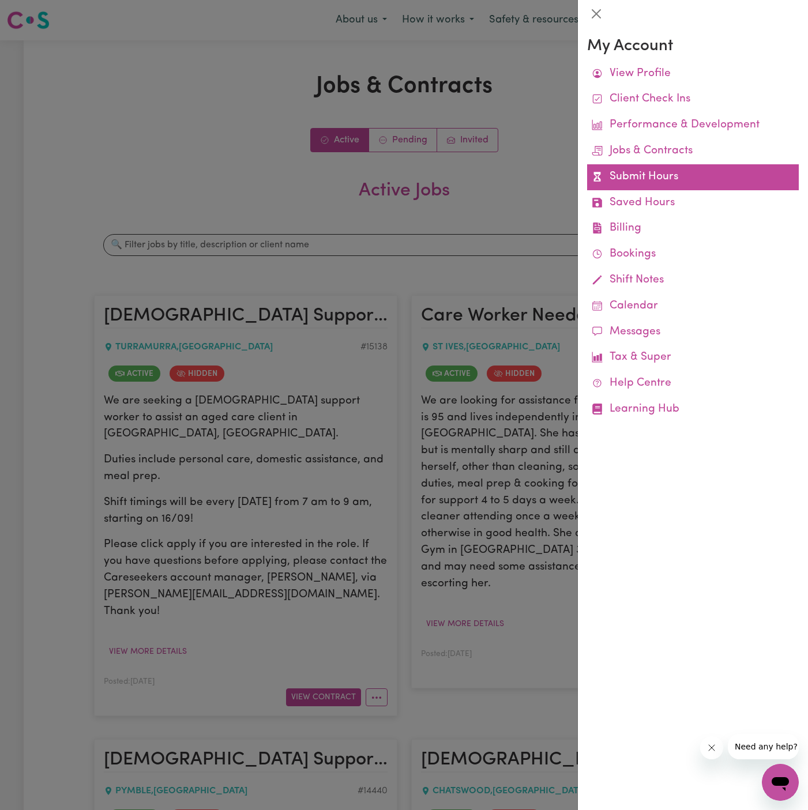
click at [644, 182] on link "Submit Hours" at bounding box center [693, 177] width 212 height 26
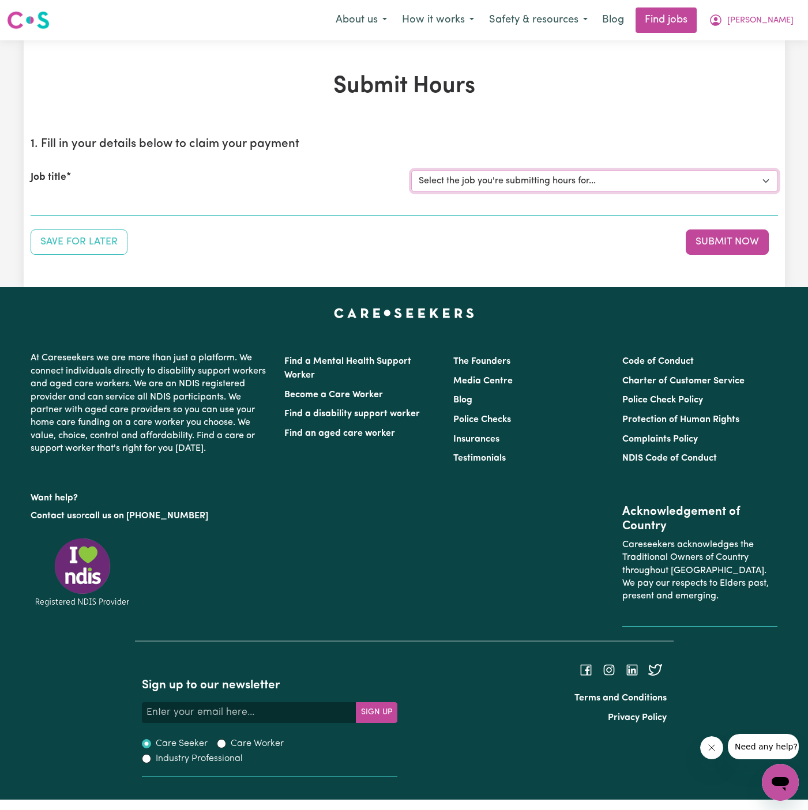
click at [493, 178] on select "Select the job you're submitting hours for... [Kamal Foster] Female Support Wor…" at bounding box center [594, 181] width 367 height 22
select select "15138"
click at [411, 170] on select "Select the job you're submitting hours for... [Kamal Foster] Female Support Wor…" at bounding box center [594, 181] width 367 height 22
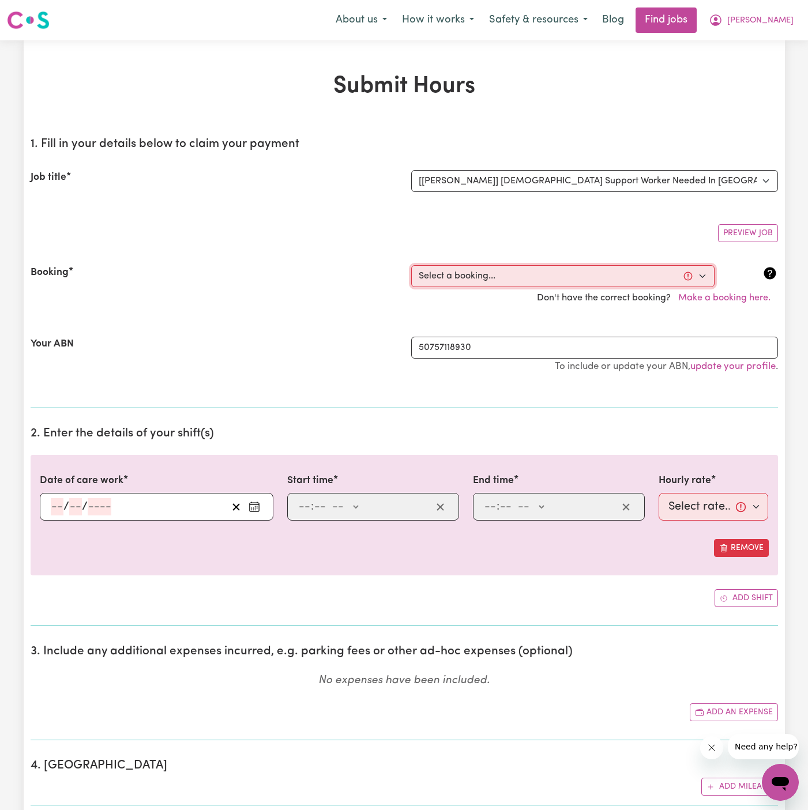
click at [591, 273] on select "Select a booking... Tue, September 23, 2025 - 07:00am to 09:00am (RECURRING) Tu…" at bounding box center [562, 276] width 303 height 22
click at [726, 298] on button "Make a booking here." at bounding box center [724, 298] width 107 height 22
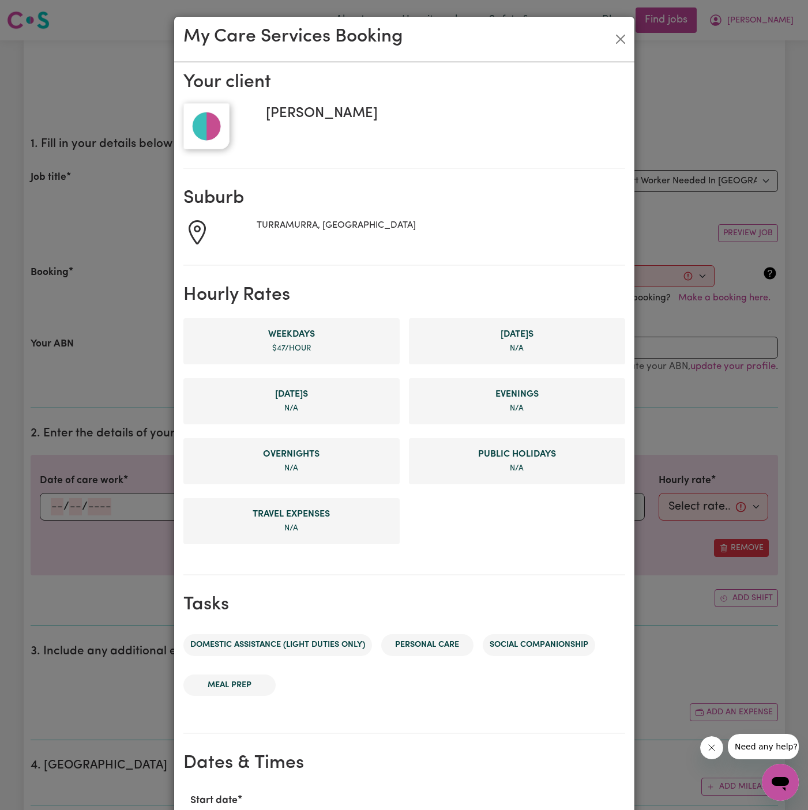
scroll to position [305, 0]
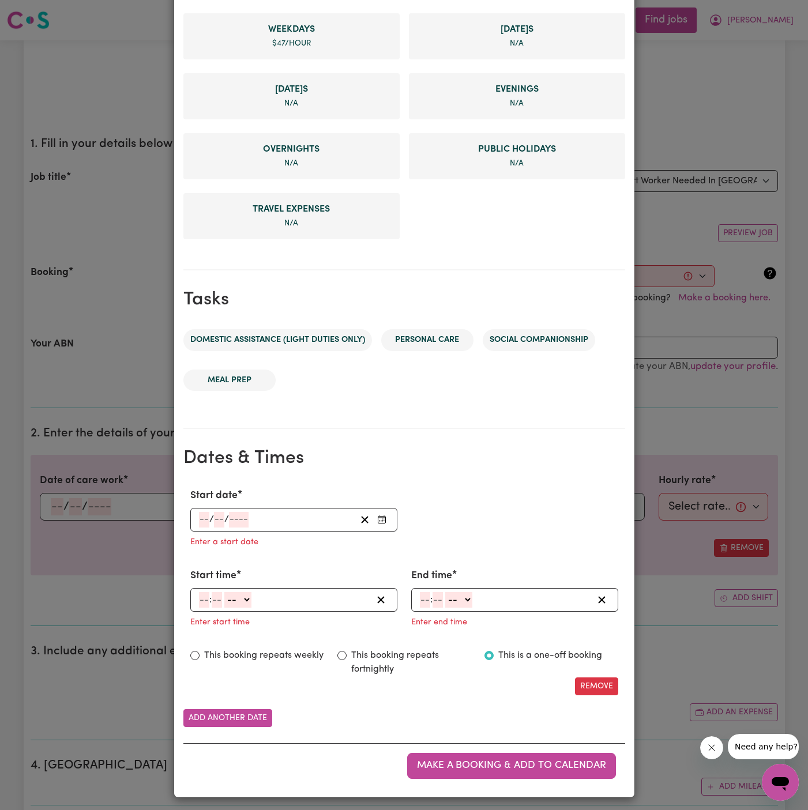
click at [202, 517] on input "number" at bounding box center [204, 520] width 10 height 16
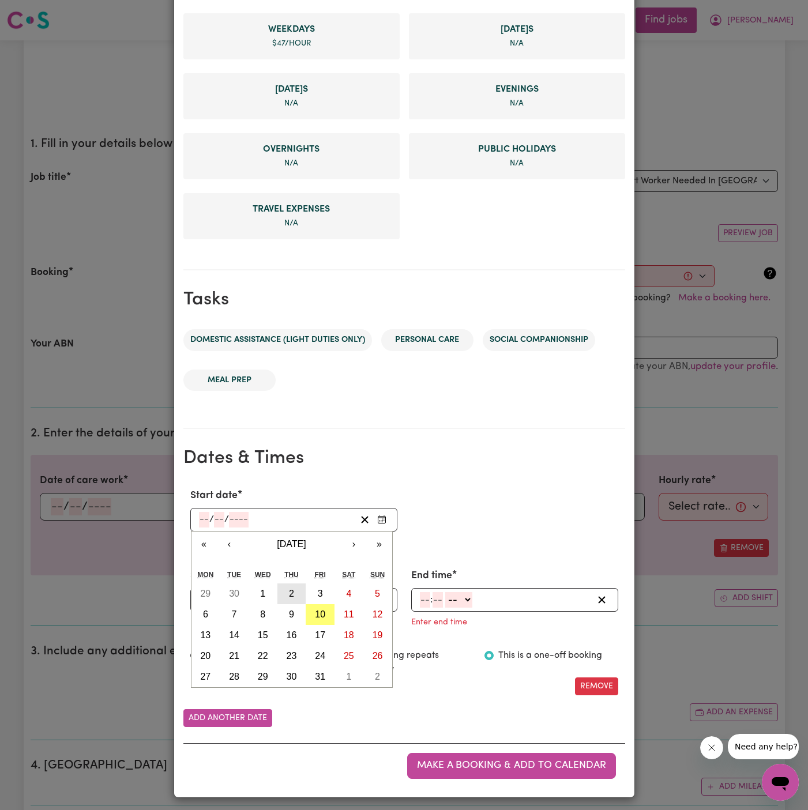
click at [295, 588] on button "2" at bounding box center [291, 594] width 29 height 21
type input "2025-10-02"
type input "2"
type input "10"
type input "2025"
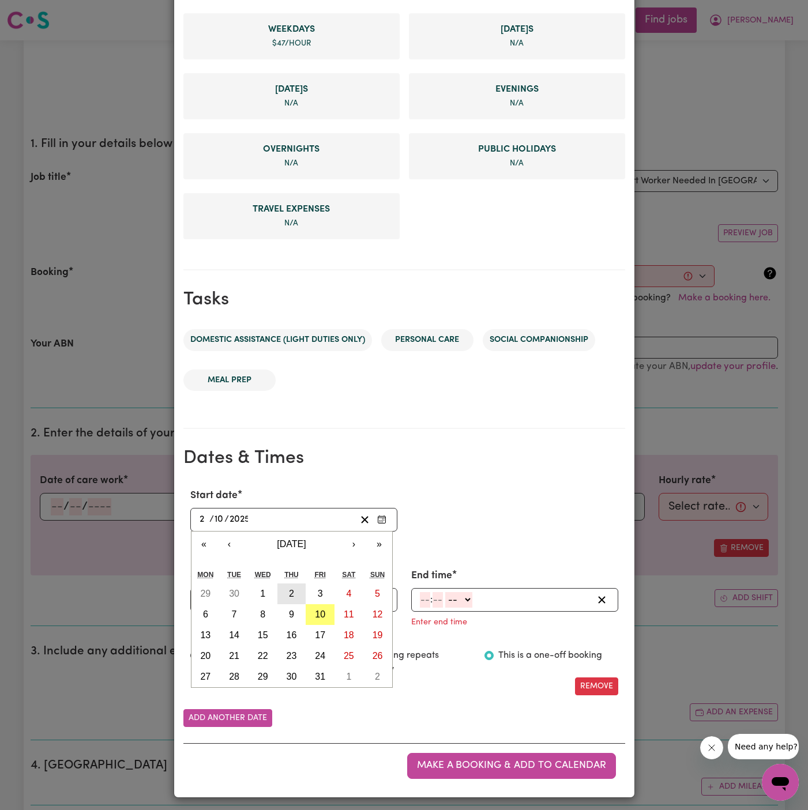
scroll to position [282, 0]
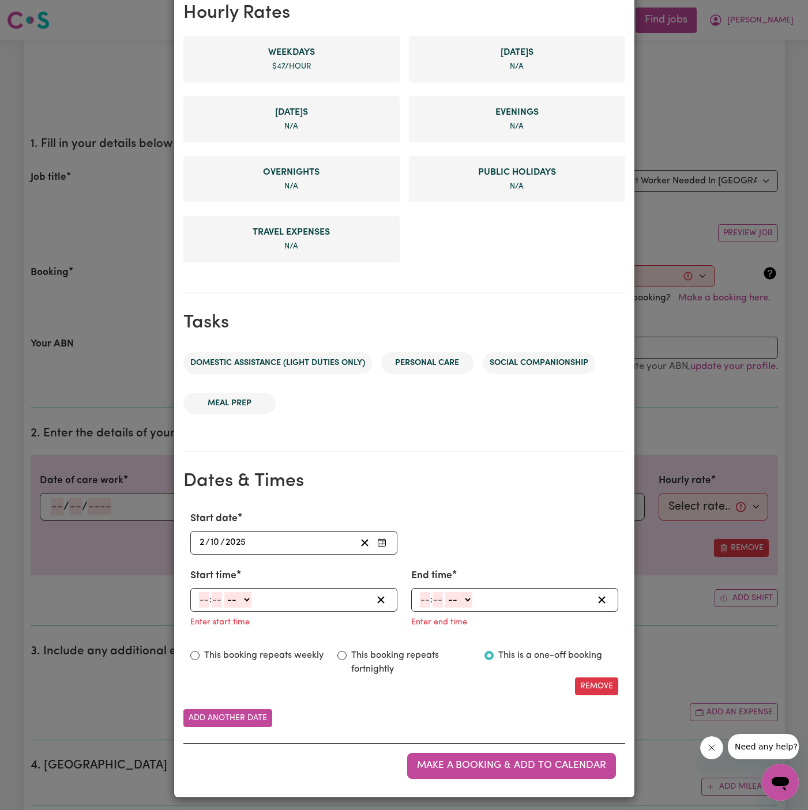
click at [201, 595] on input "number" at bounding box center [204, 600] width 10 height 16
type input "8"
type input "00"
click at [250, 597] on select "-- AM PM" at bounding box center [236, 600] width 27 height 16
select select "pm"
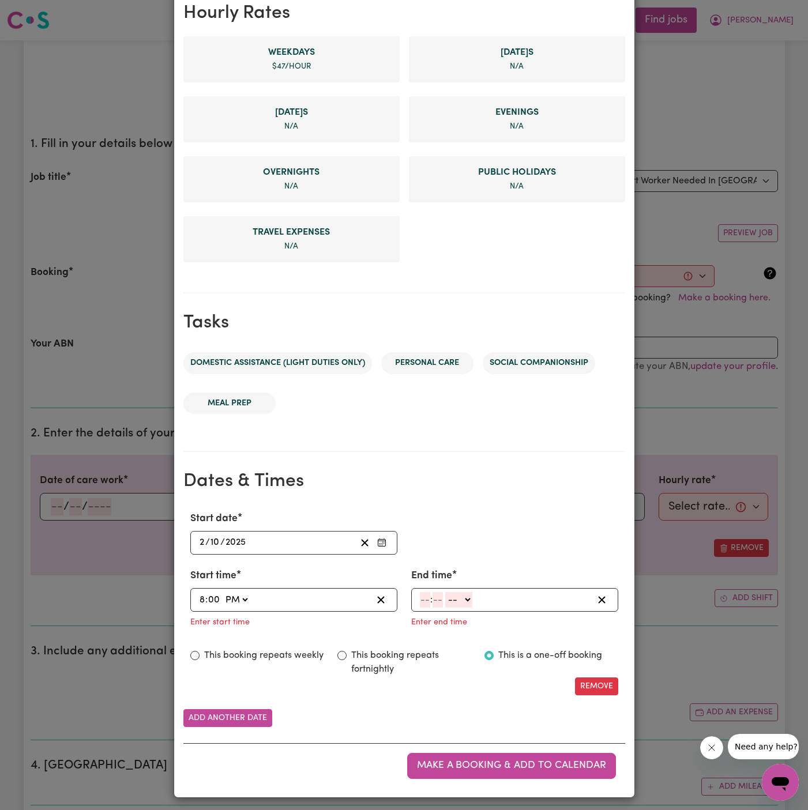
click at [223, 592] on select "-- AM PM" at bounding box center [236, 600] width 27 height 16
type input "20:00"
type input "0"
click at [420, 592] on input "number" at bounding box center [425, 600] width 10 height 16
type input "9"
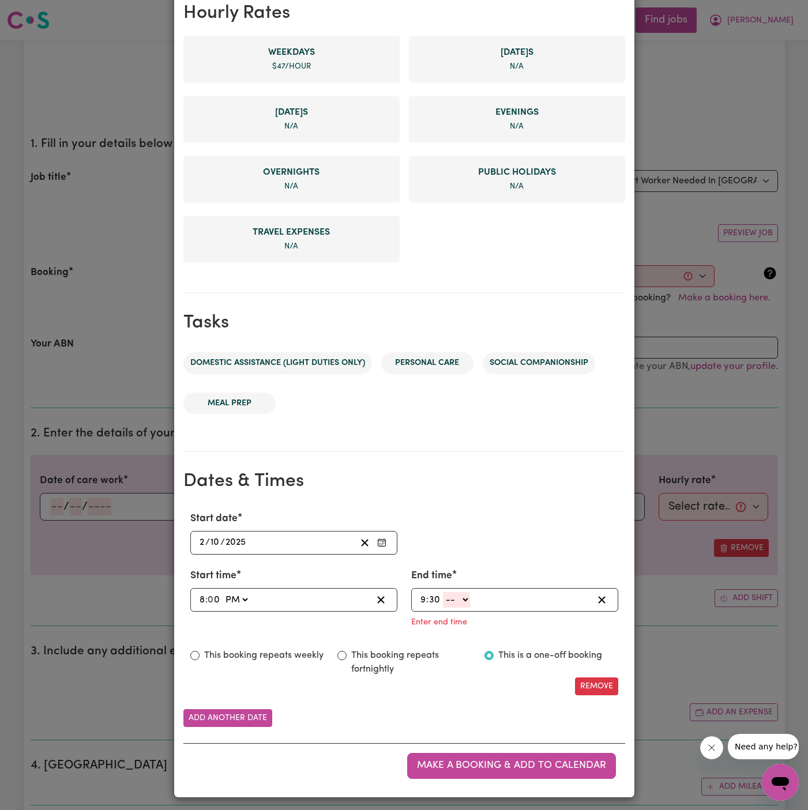
type input "30"
click at [457, 606] on div "9 : 30 -- AM PM" at bounding box center [514, 600] width 207 height 24
click at [458, 600] on select "-- AM PM" at bounding box center [456, 600] width 27 height 16
select select "pm"
click at [443, 608] on select "-- AM PM" at bounding box center [456, 600] width 27 height 16
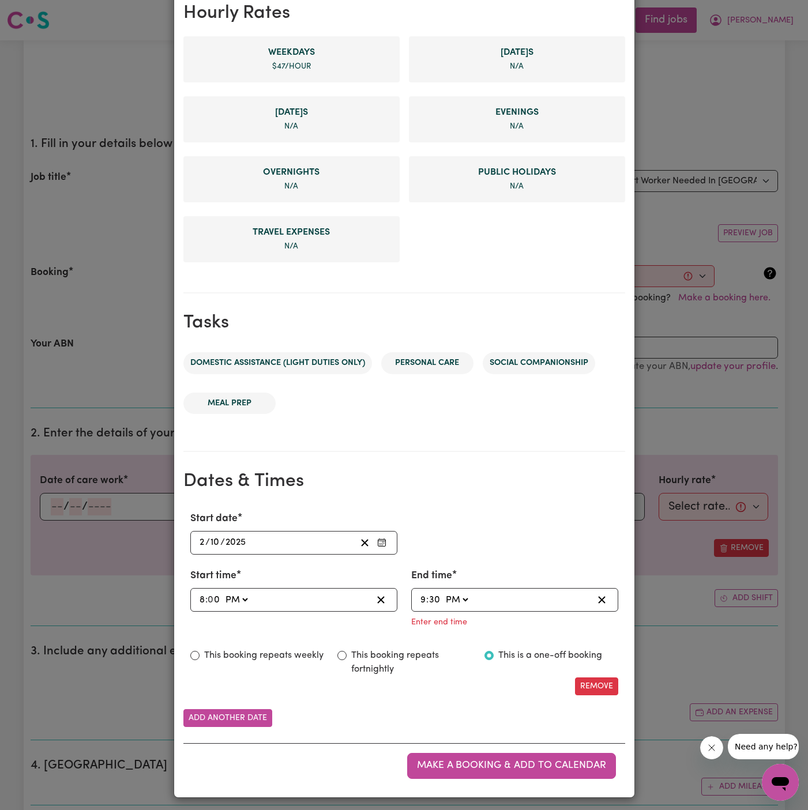
type input "21:30"
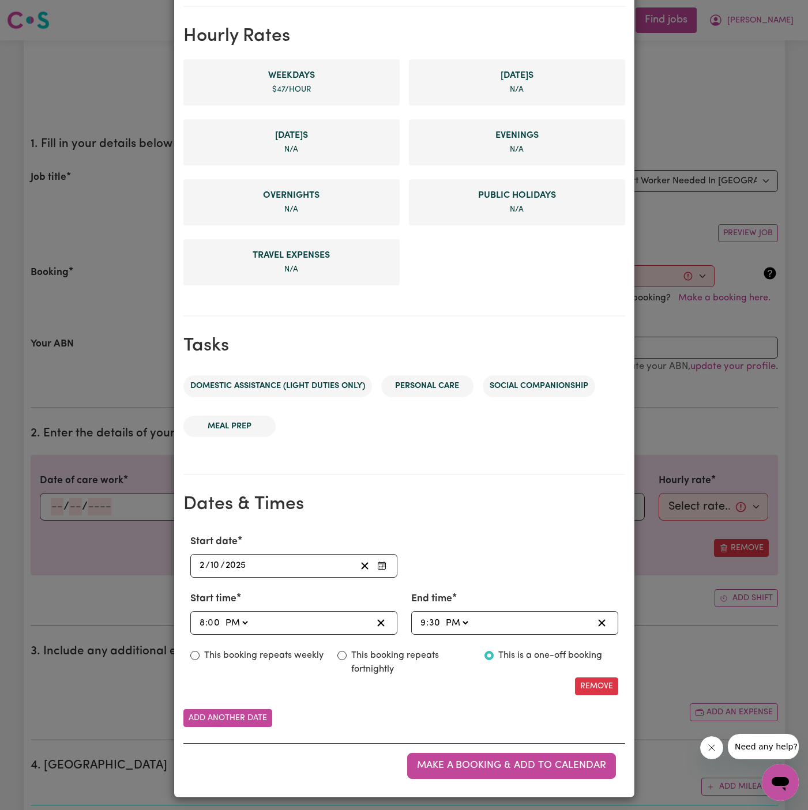
scroll to position [0, 0]
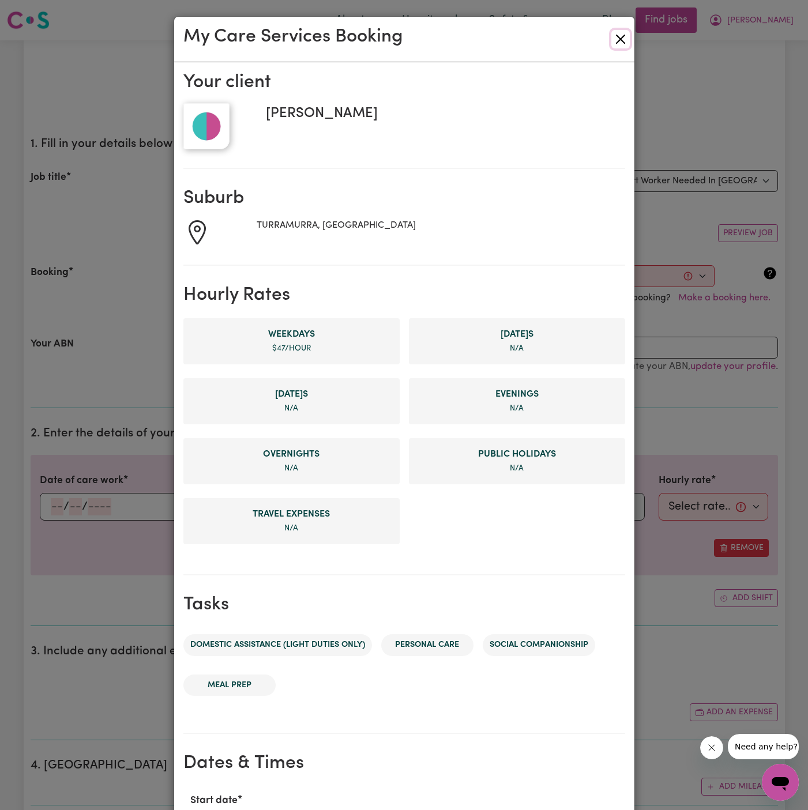
click at [622, 44] on button "Close" at bounding box center [620, 39] width 18 height 18
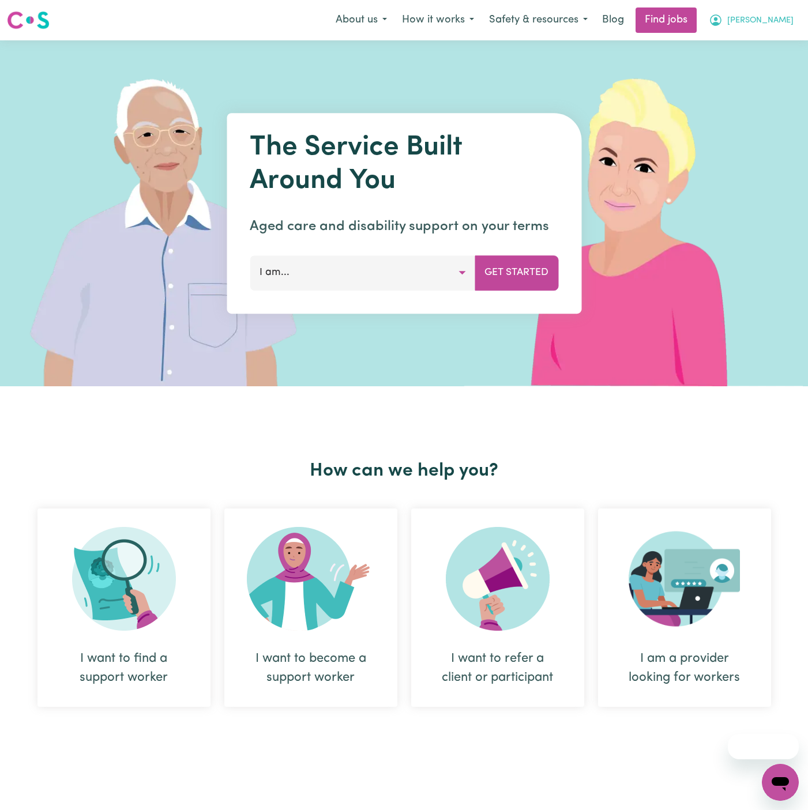
click at [787, 20] on span "[PERSON_NAME]" at bounding box center [760, 20] width 66 height 13
click at [777, 88] on link "Logout" at bounding box center [754, 88] width 91 height 22
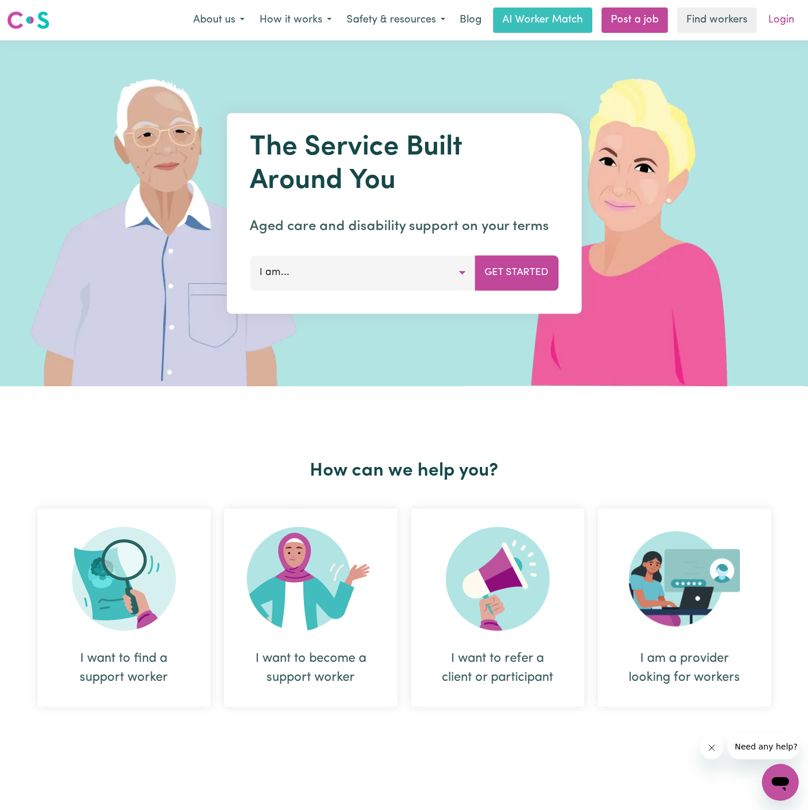
click at [785, 27] on link "Login" at bounding box center [781, 19] width 40 height 25
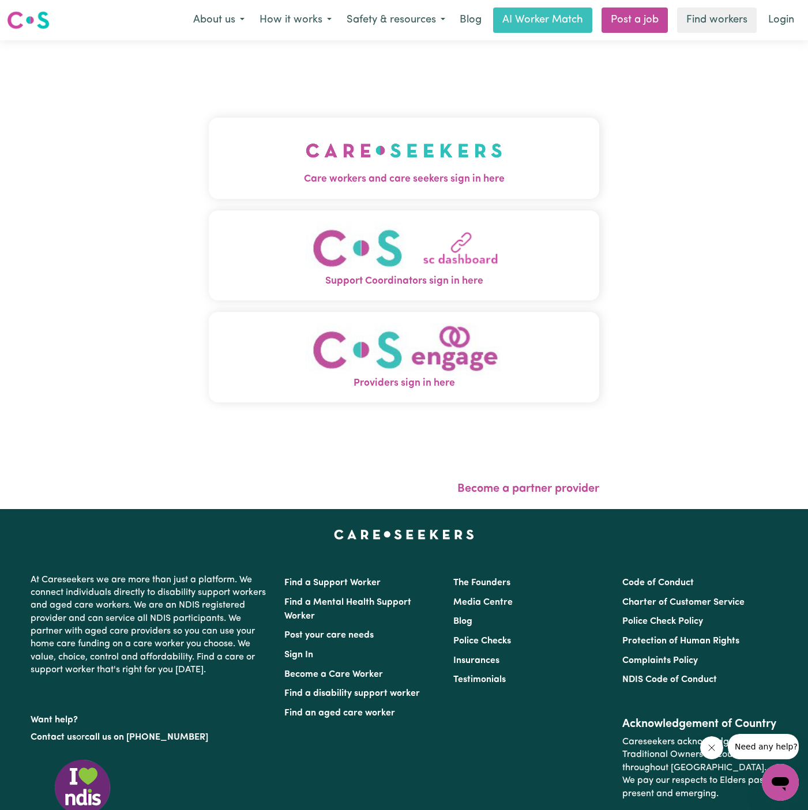
click at [408, 156] on img "Care workers and care seekers sign in here" at bounding box center [404, 150] width 197 height 43
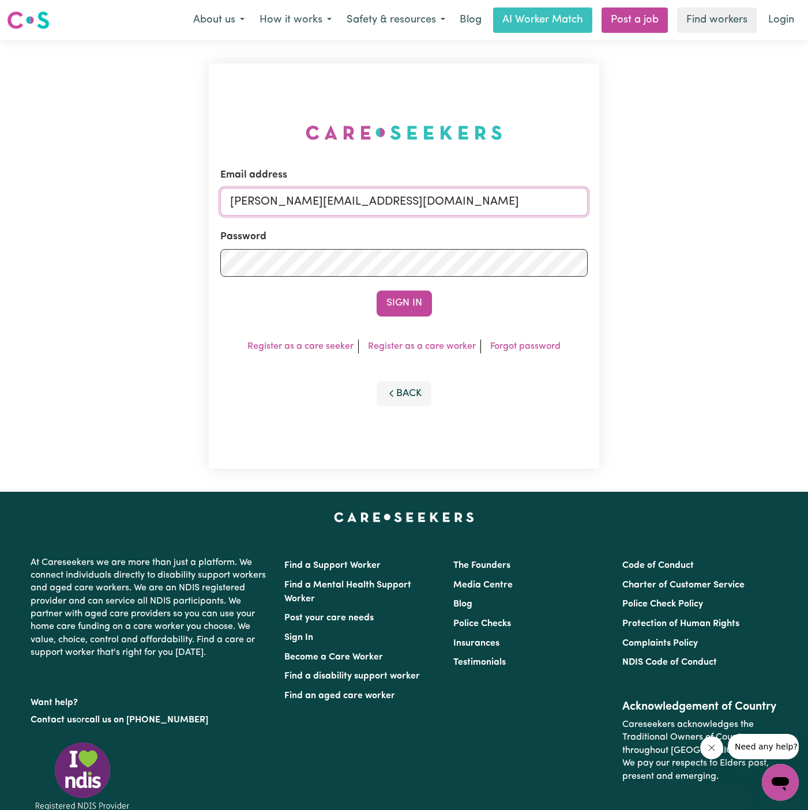
click at [476, 202] on input "[PERSON_NAME][EMAIL_ADDRESS][DOMAIN_NAME]" at bounding box center [403, 202] width 367 height 28
drag, startPoint x: 292, startPoint y: 200, endPoint x: 759, endPoint y: 246, distance: 469.3
click at [759, 246] on div "Email address [EMAIL_ADDRESS][DOMAIN_NAME] Password Sign In Register as a care …" at bounding box center [404, 266] width 808 height 452
type input "[EMAIL_ADDRESS][DOMAIN_NAME]"
click at [409, 310] on button "Sign In" at bounding box center [404, 303] width 55 height 25
